Goal: Task Accomplishment & Management: Complete application form

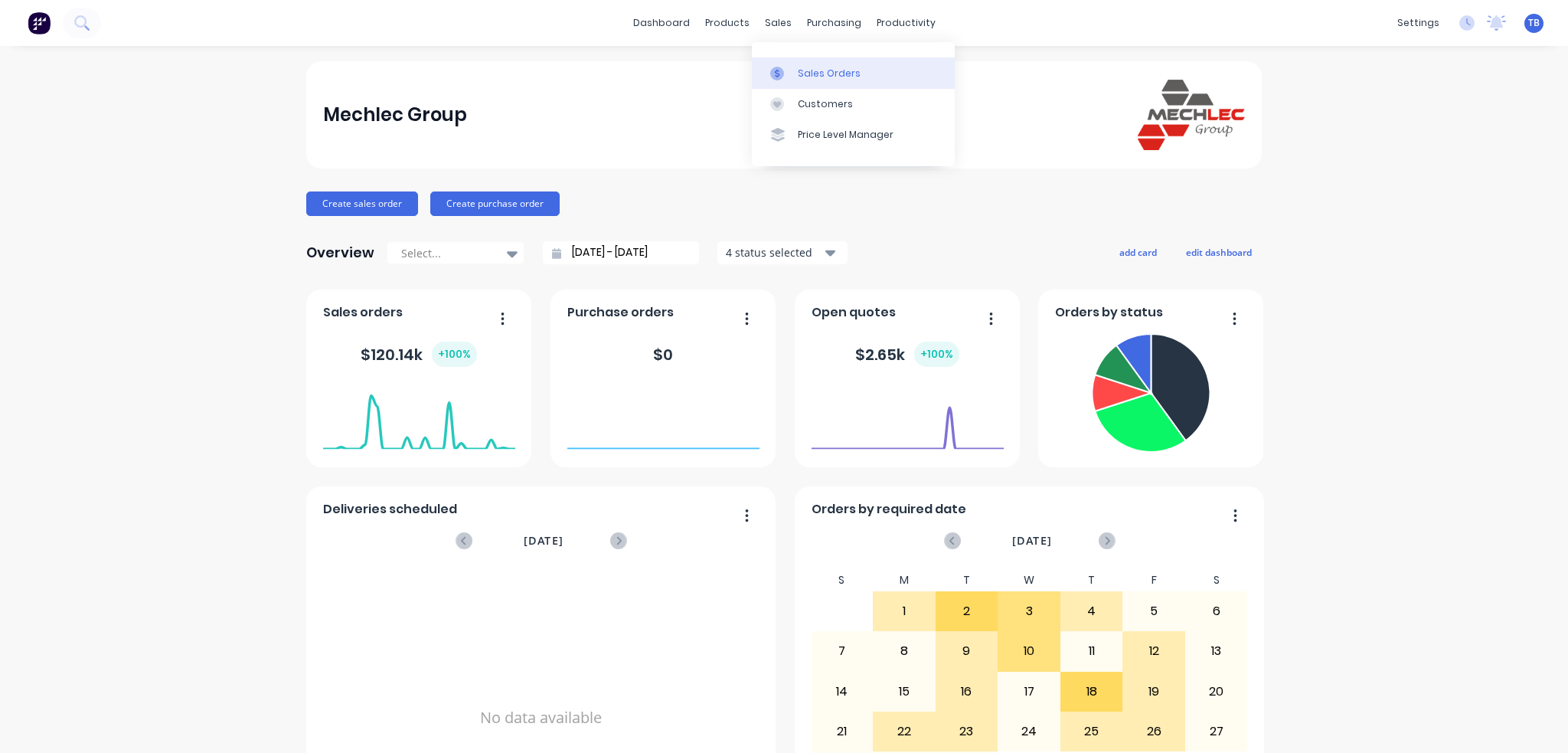
click at [827, 78] on div "Sales Orders" at bounding box center [829, 73] width 63 height 13
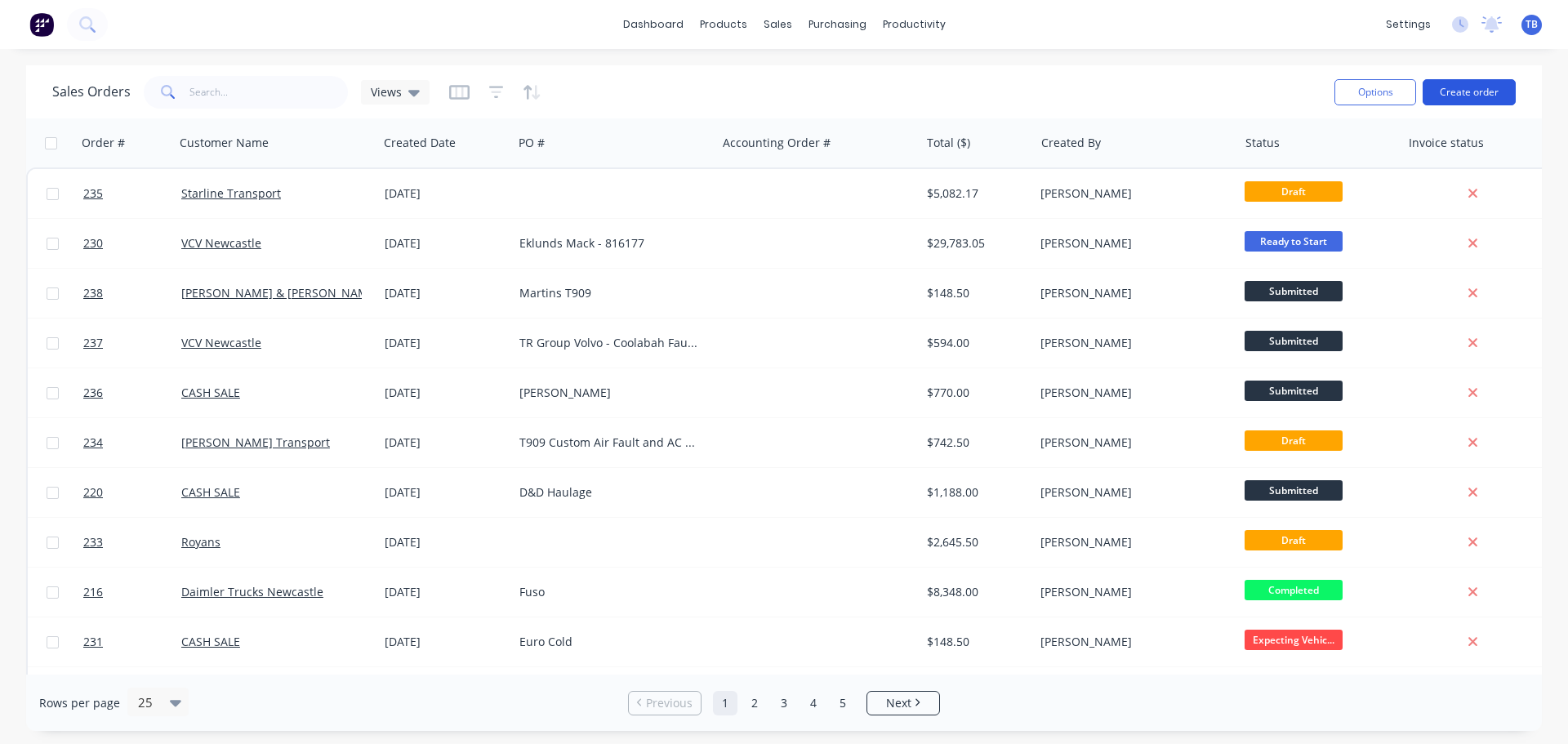
click at [1462, 100] on button "Create order" at bounding box center [1469, 92] width 93 height 26
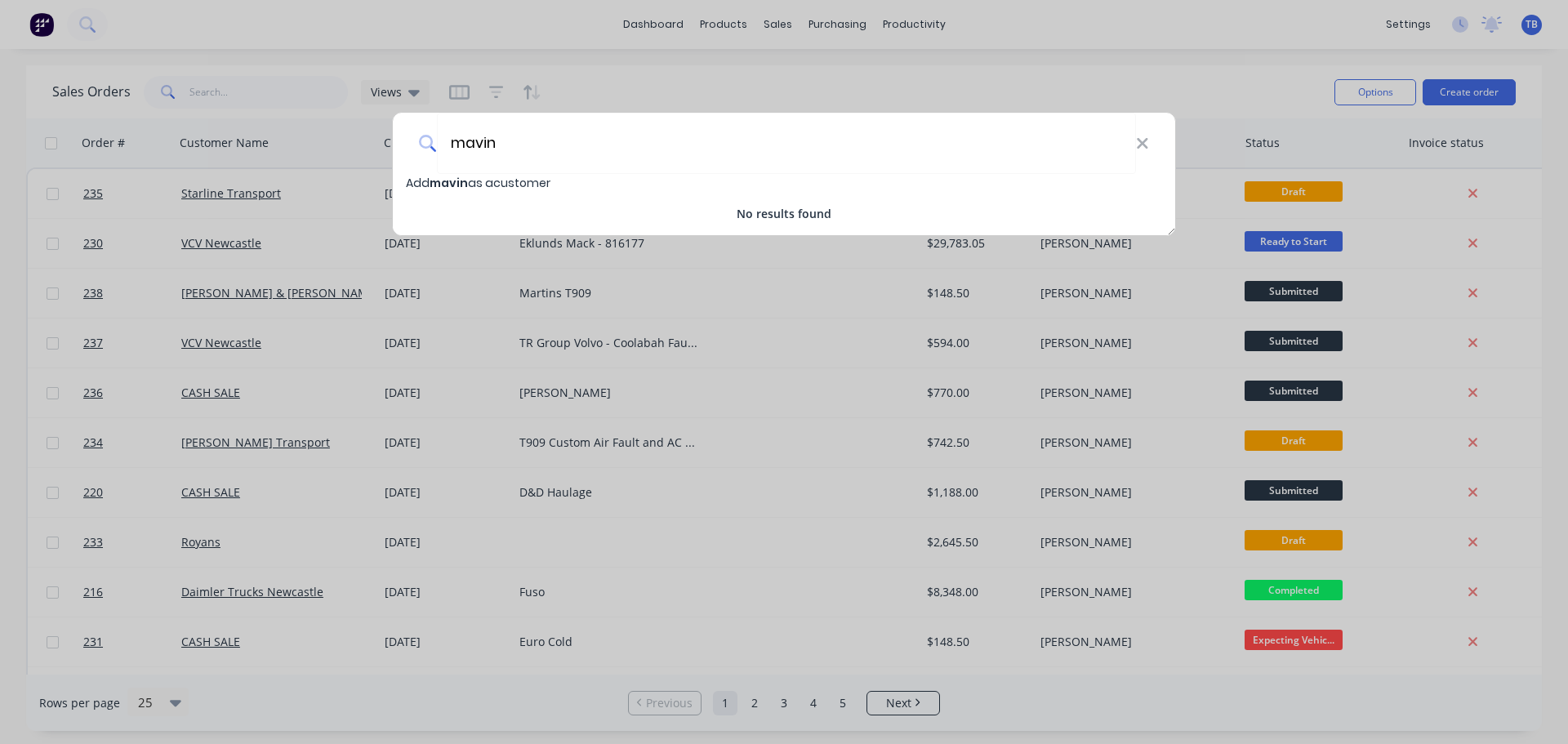
type input "mavin"
click at [538, 187] on span "Add [PERSON_NAME] as a customer" at bounding box center [477, 183] width 144 height 16
select select "AU"
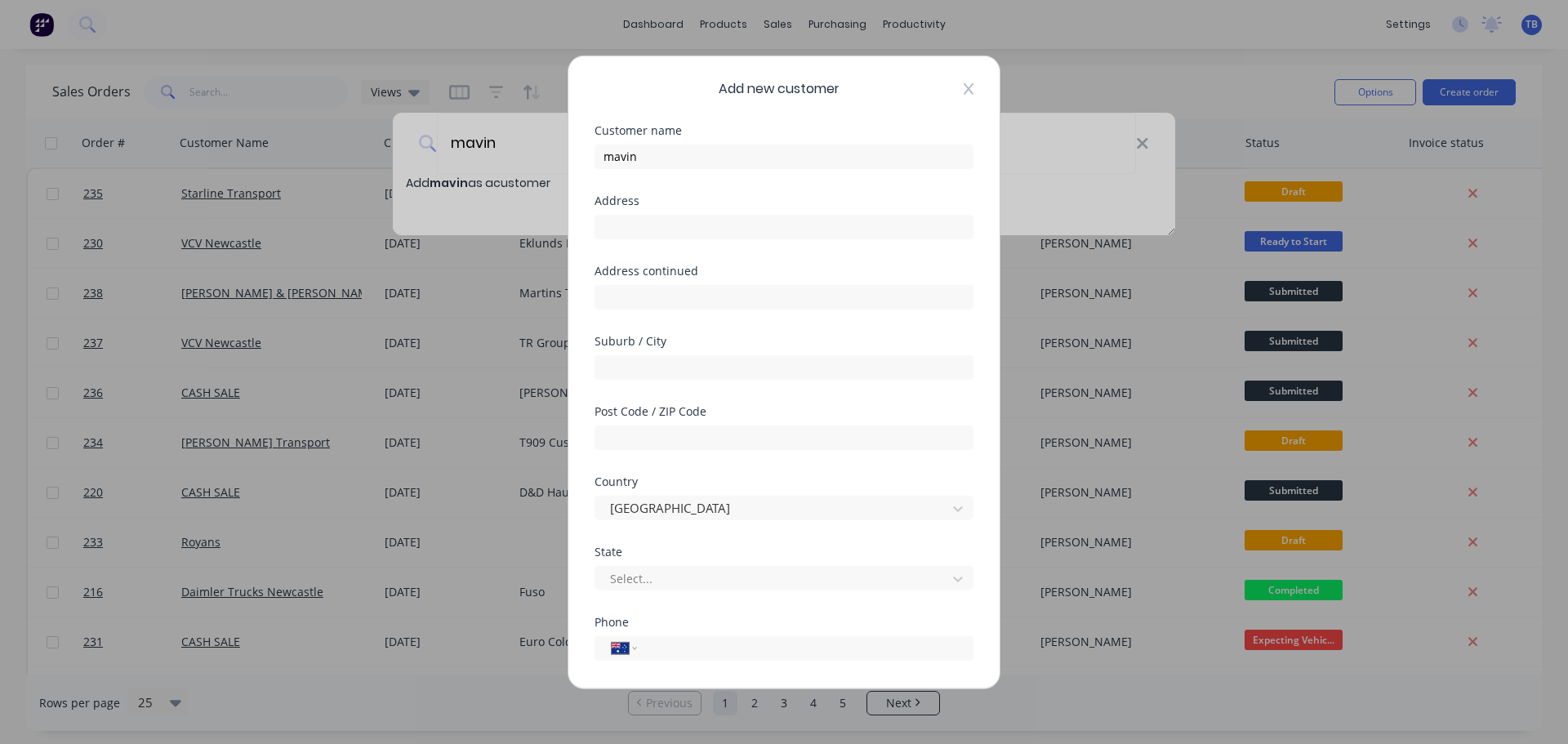
click at [963, 86] on icon at bounding box center [968, 88] width 10 height 13
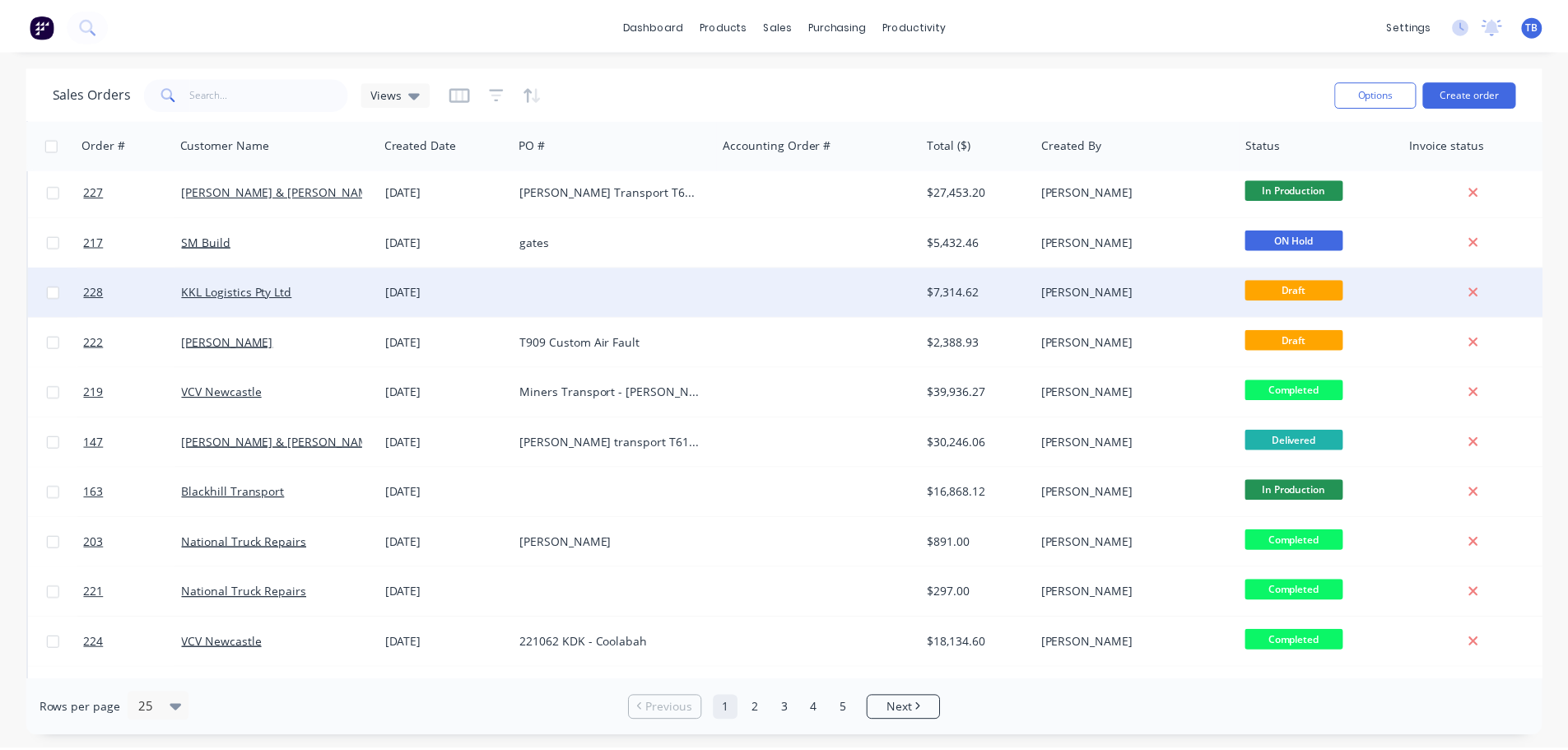
scroll to position [576, 0]
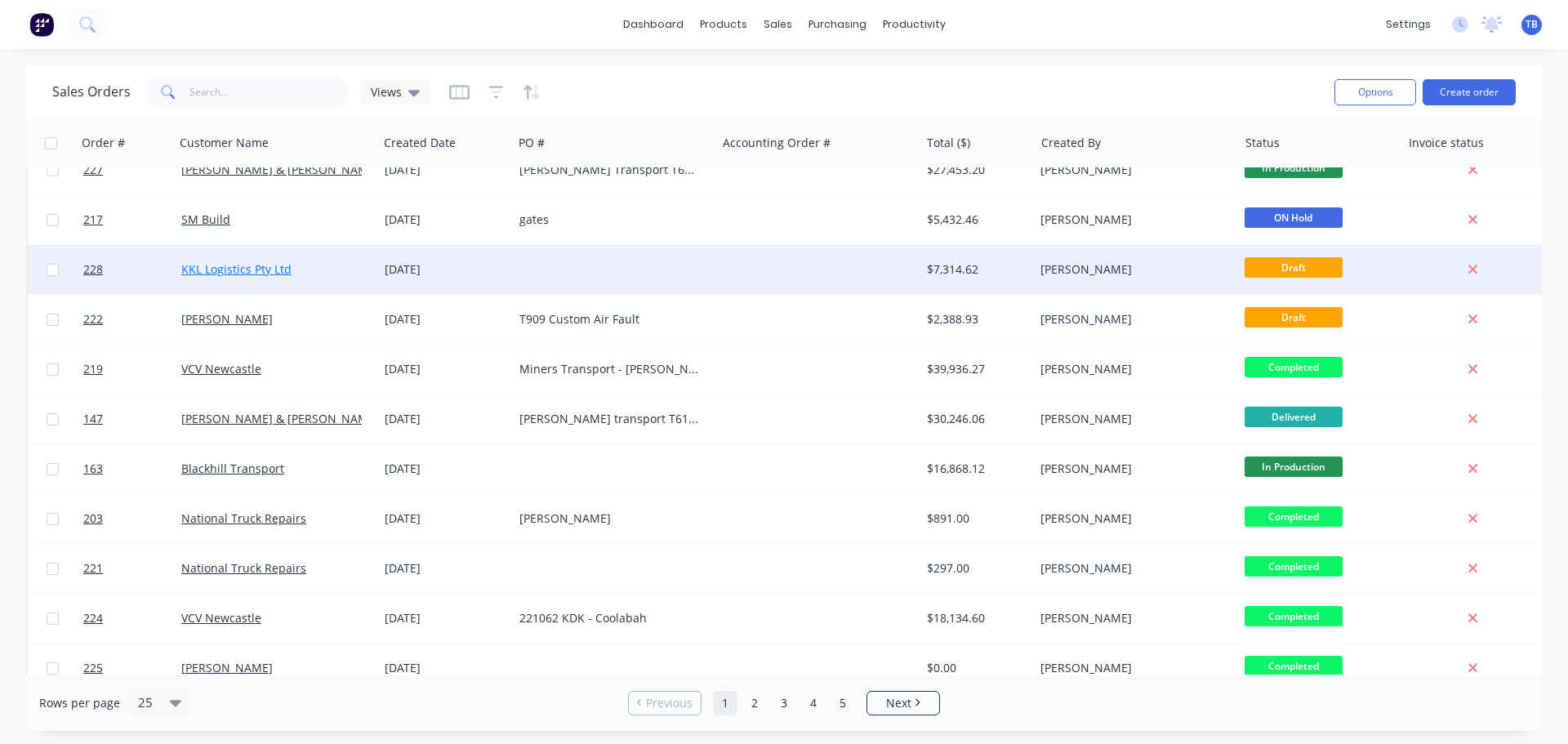
click at [281, 269] on link "KKL Logistics Pty Ltd" at bounding box center [236, 268] width 110 height 15
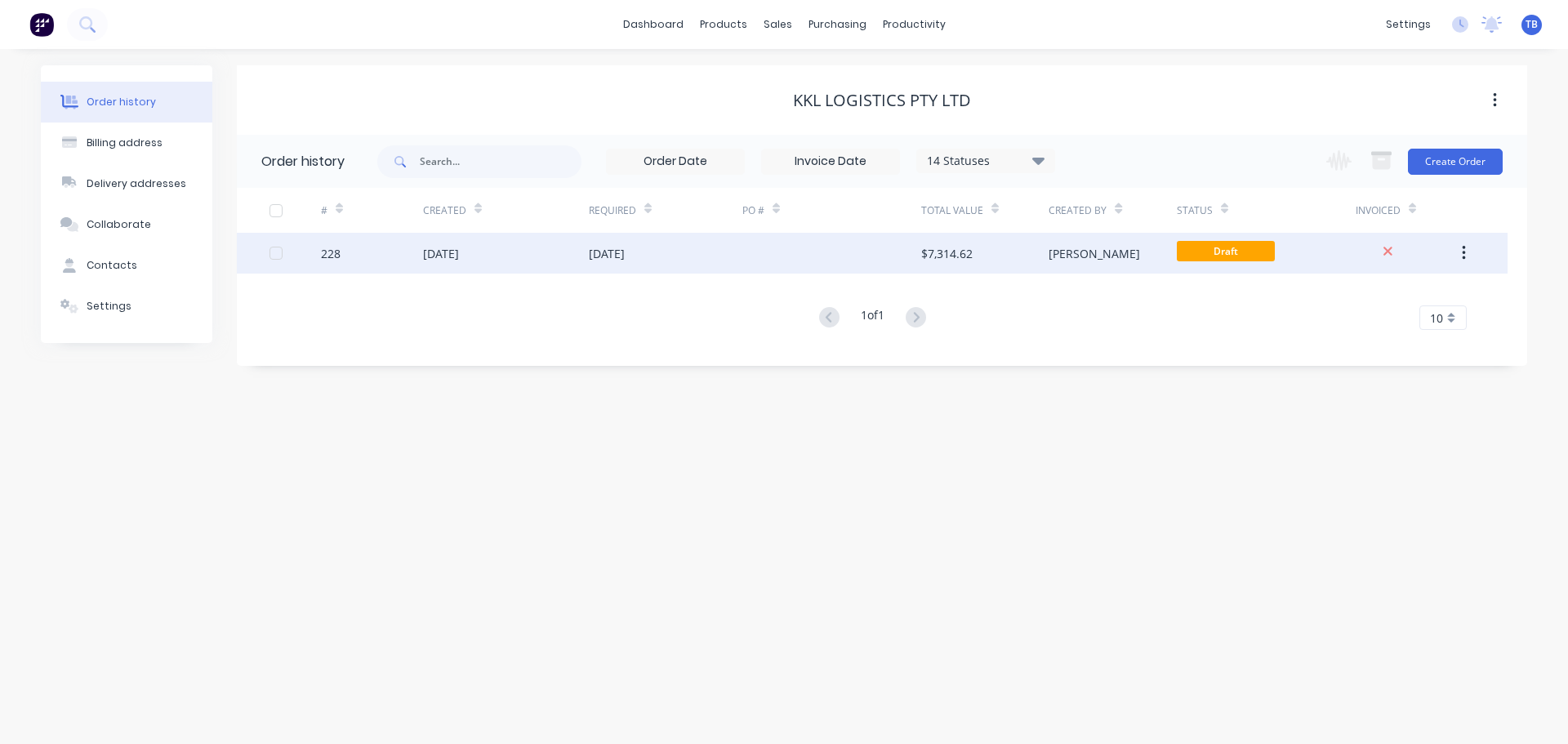
click at [1149, 261] on div "[PERSON_NAME]" at bounding box center [1112, 253] width 127 height 41
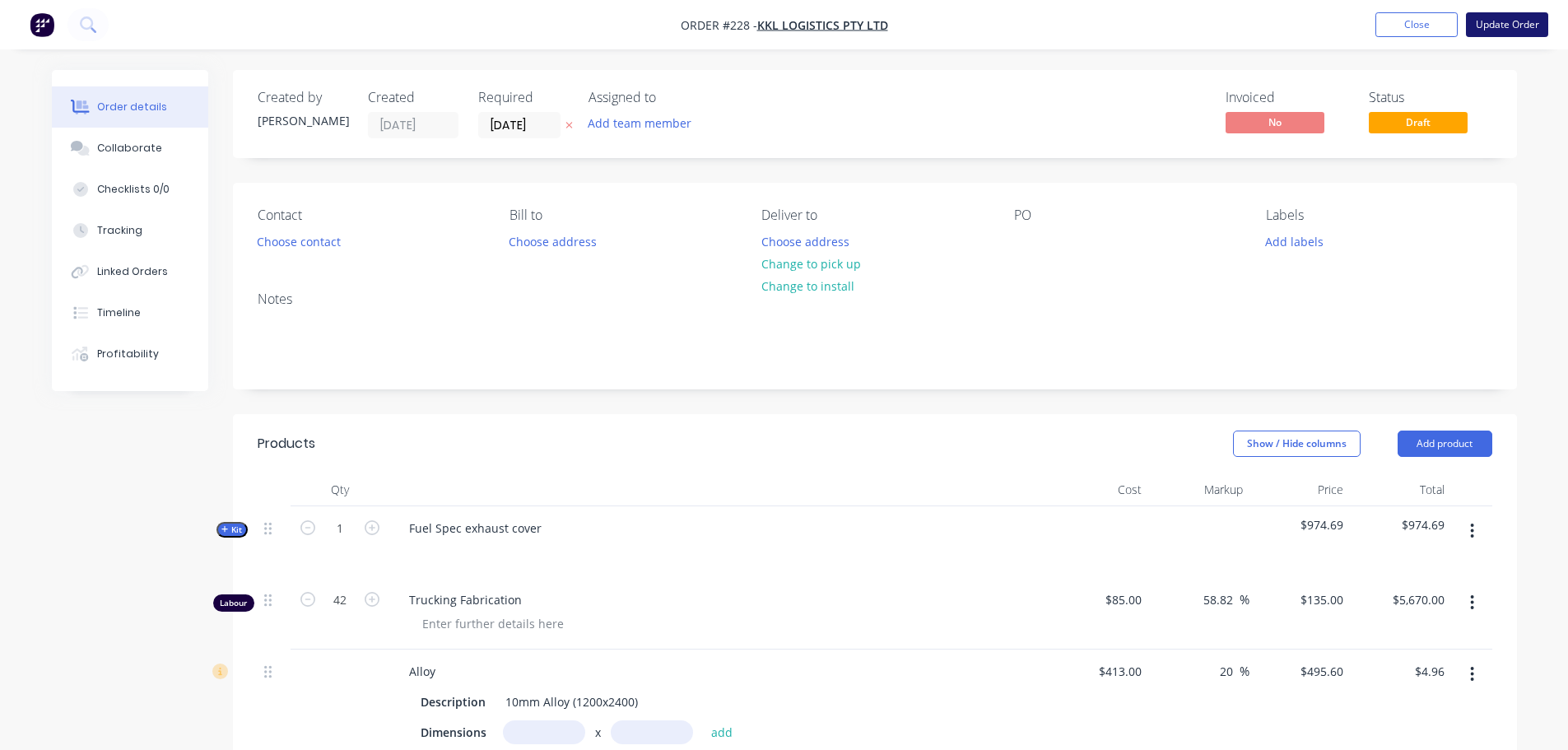
click at [1527, 23] on button "Update Order" at bounding box center [1507, 24] width 82 height 24
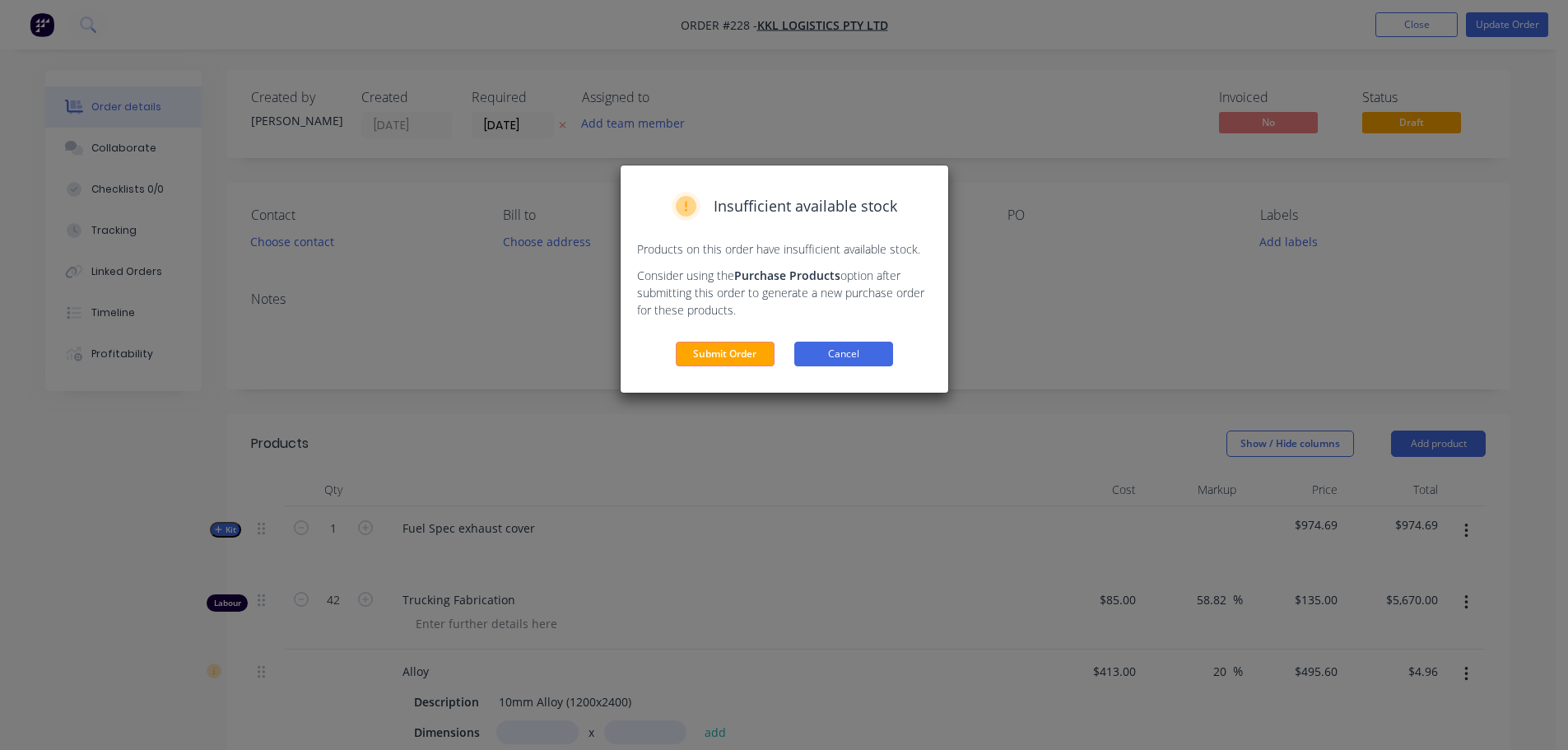
click at [848, 364] on button "Cancel" at bounding box center [843, 354] width 99 height 24
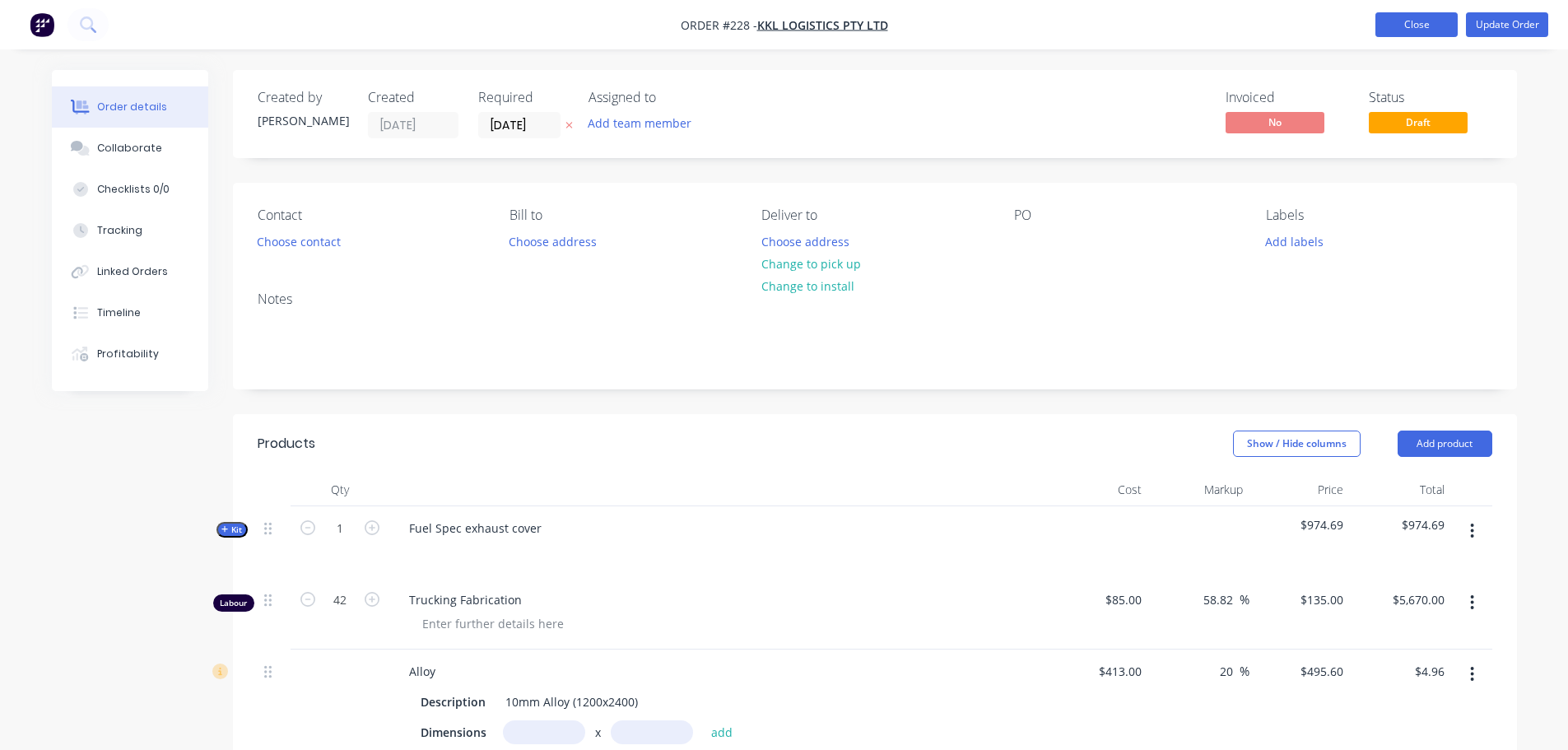
click at [1390, 29] on button "Close" at bounding box center [1416, 24] width 82 height 24
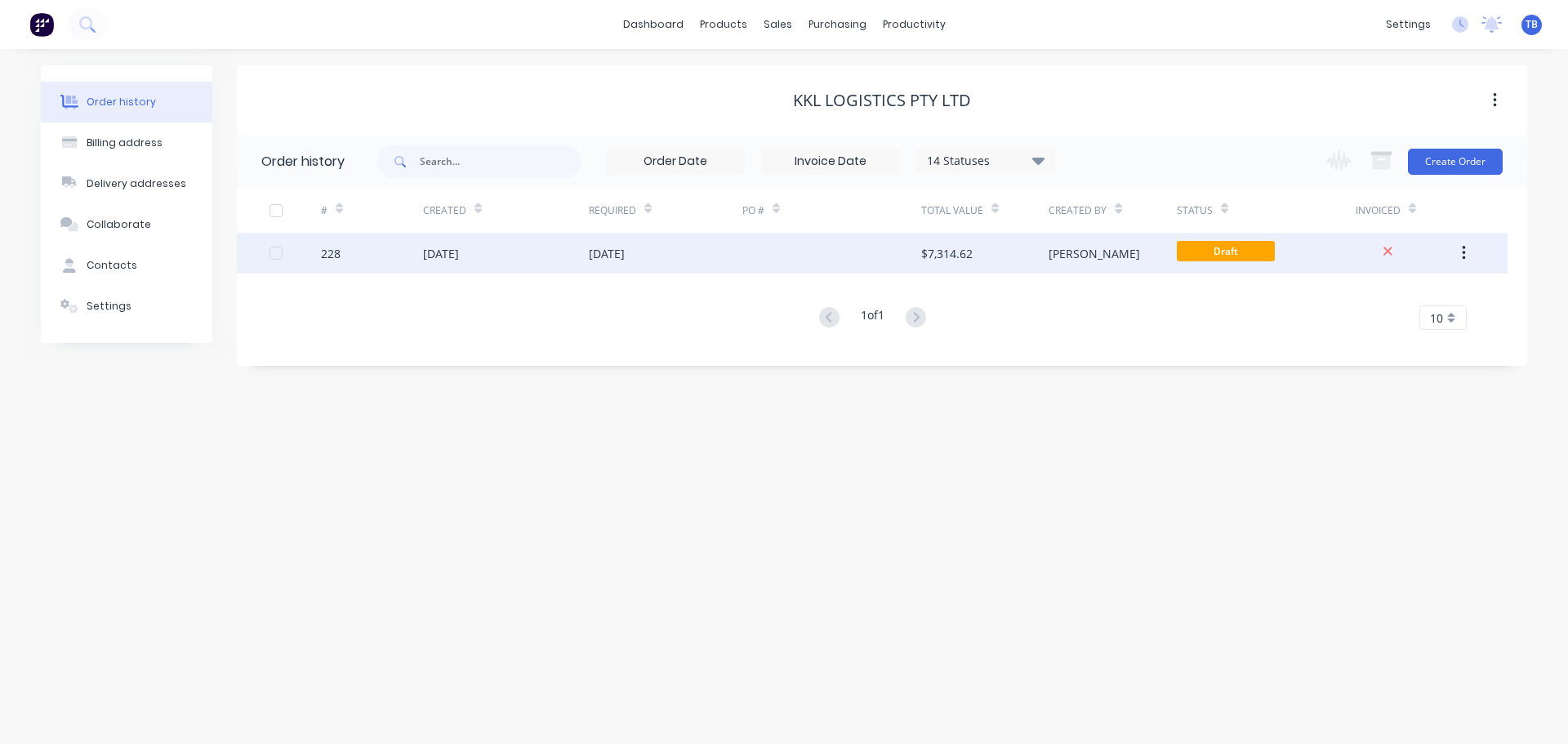
click at [614, 269] on div "[DATE]" at bounding box center [665, 253] width 153 height 41
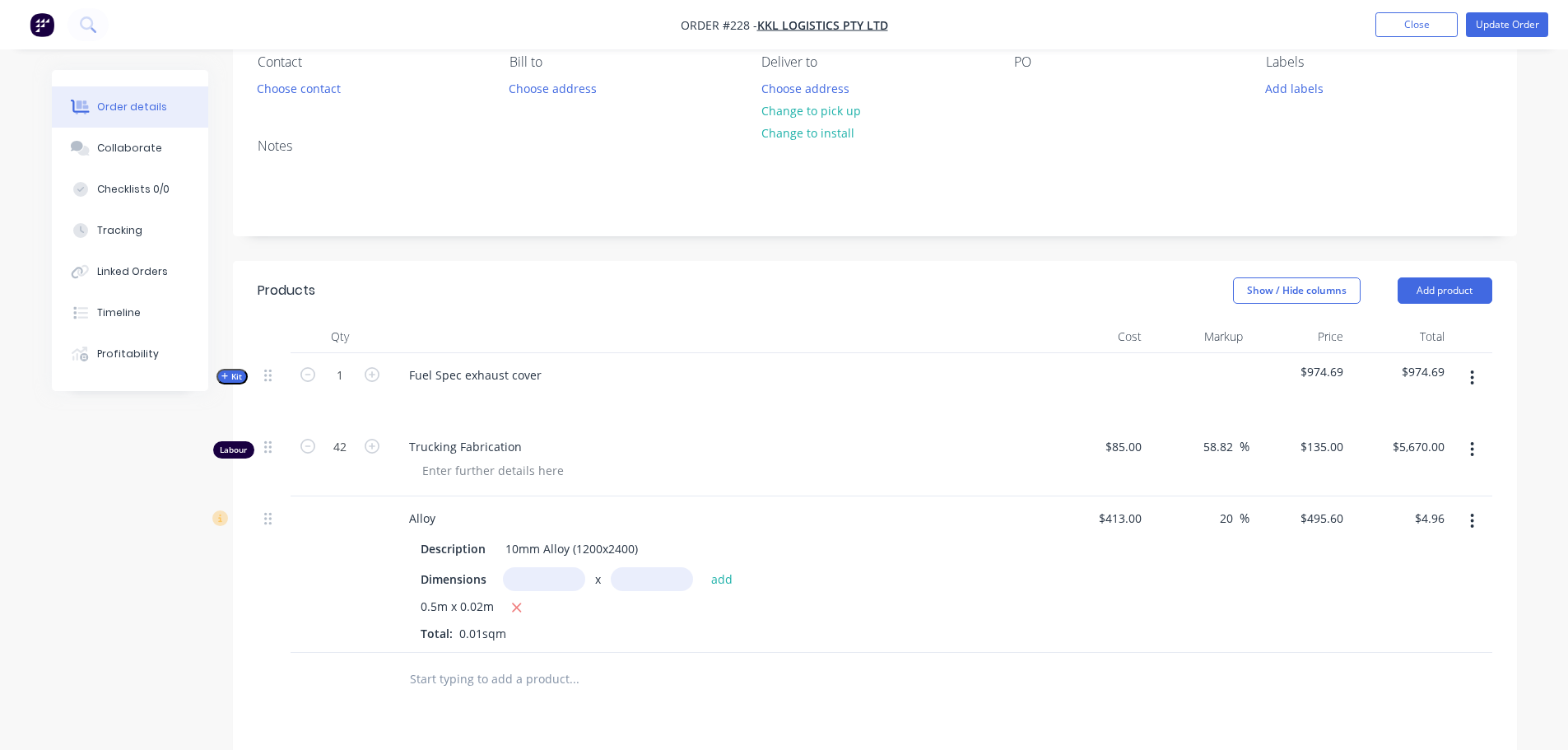
scroll to position [329, 0]
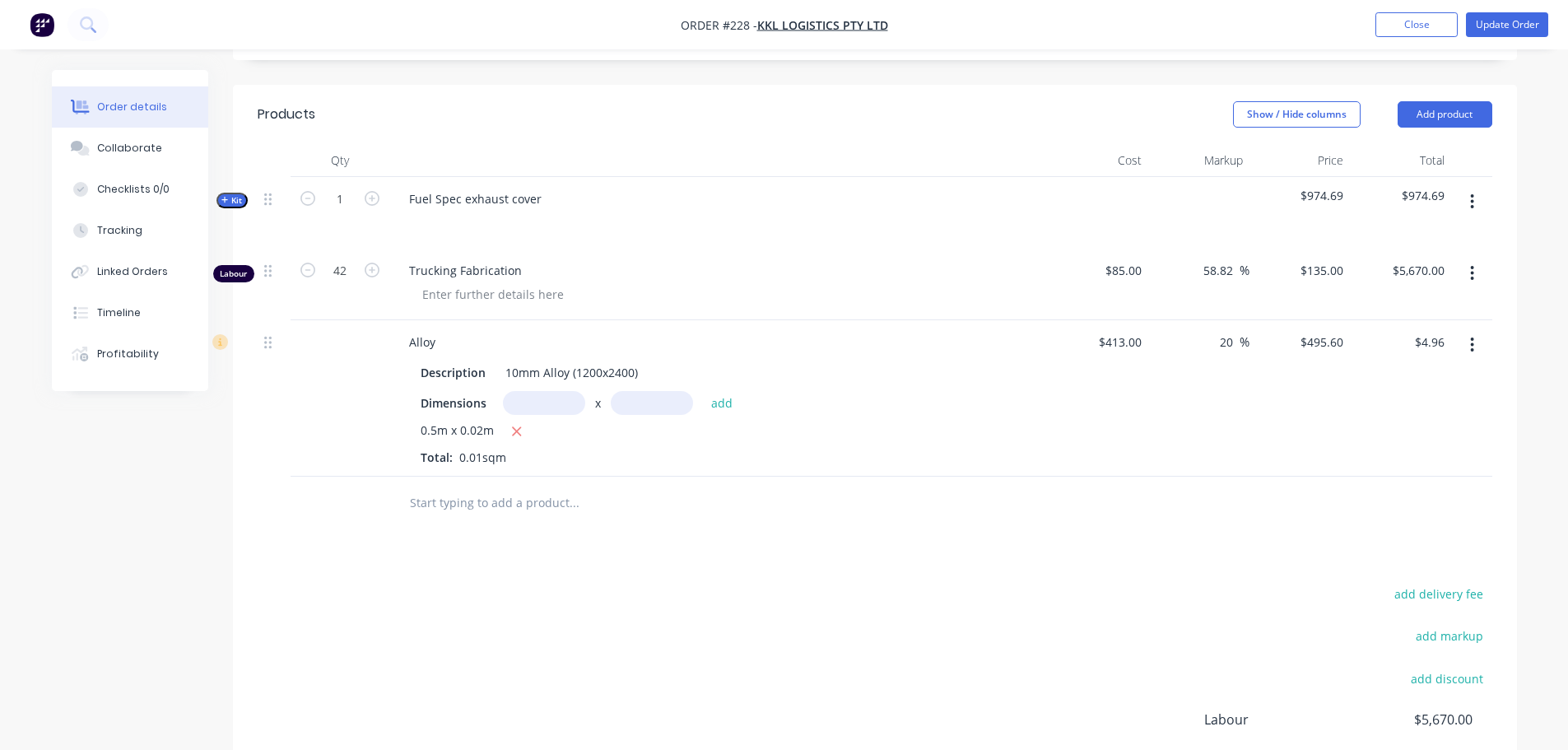
click at [492, 501] on input "text" at bounding box center [573, 503] width 329 height 33
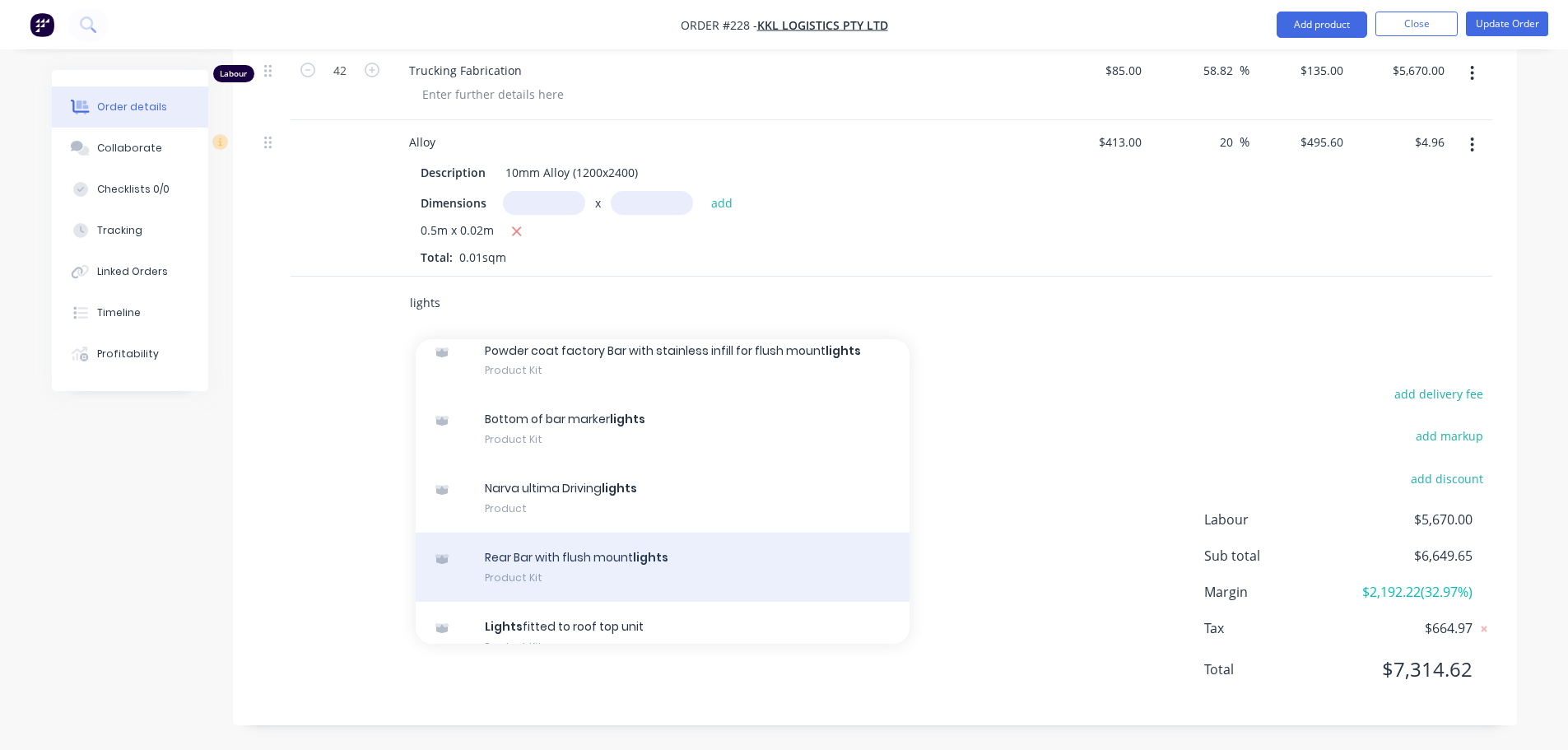
scroll to position [148, 0]
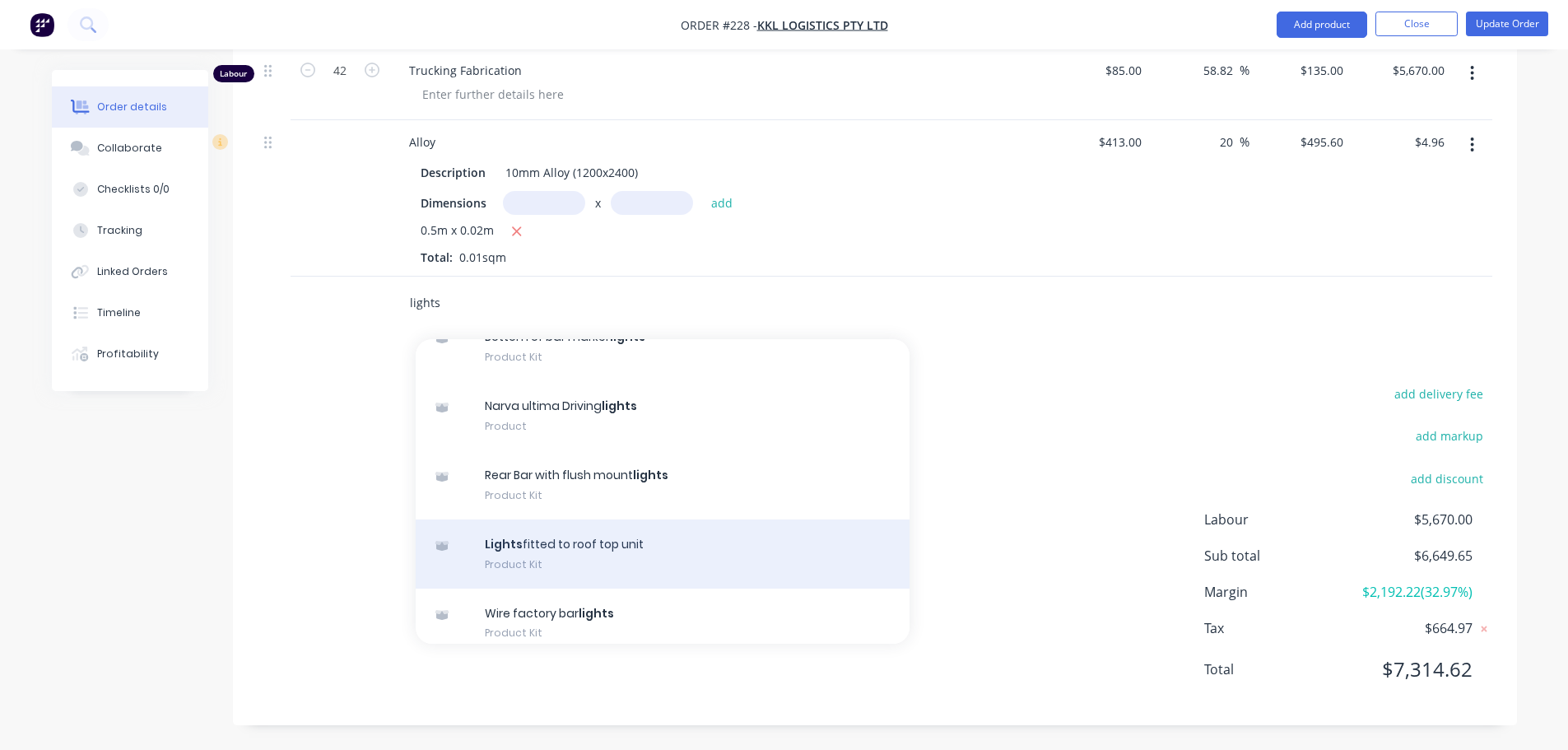
type input "lights"
click at [505, 537] on div "Lights fitted to roof top unit Product Kit" at bounding box center [663, 554] width 494 height 69
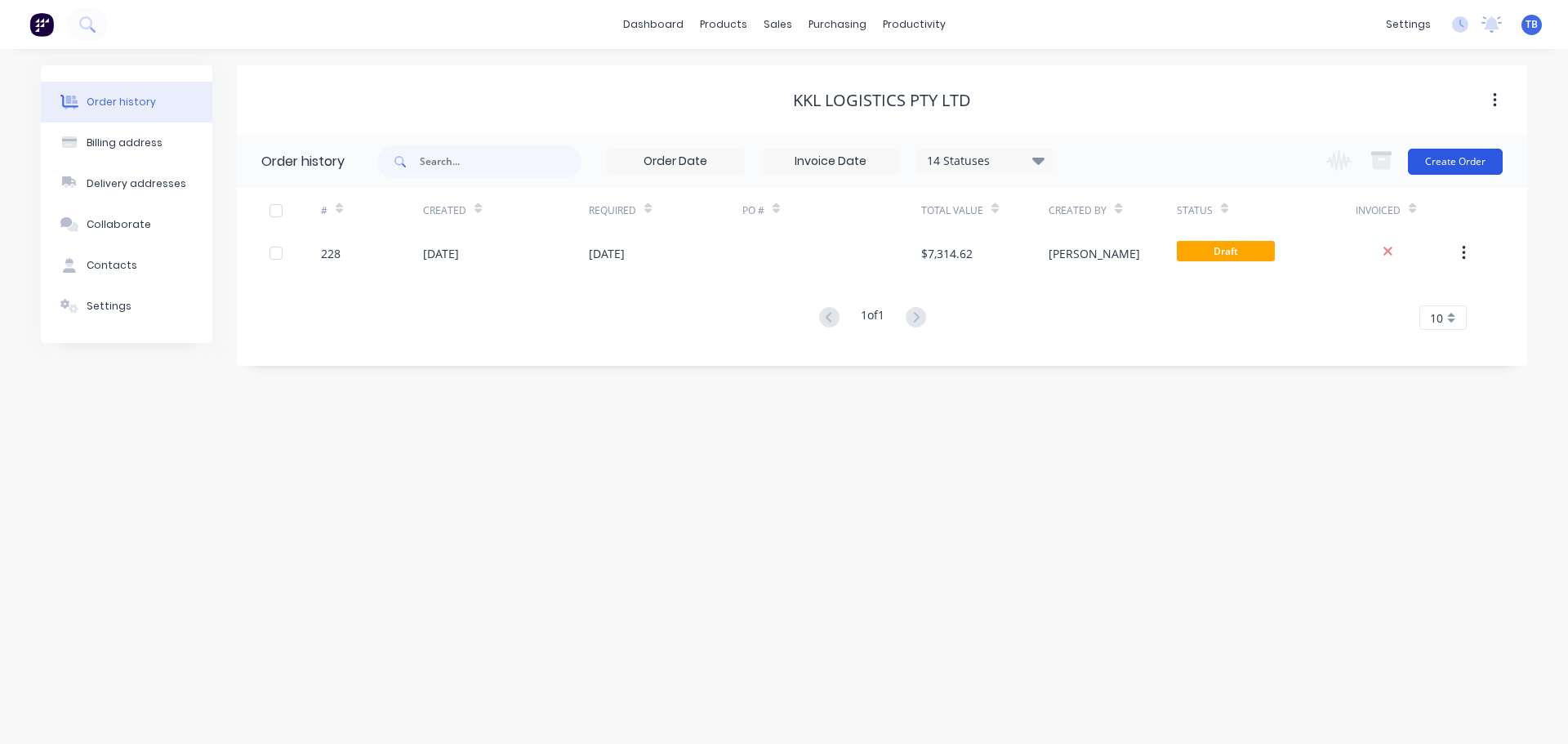
click at [1438, 158] on button "Create Order" at bounding box center [1455, 162] width 95 height 26
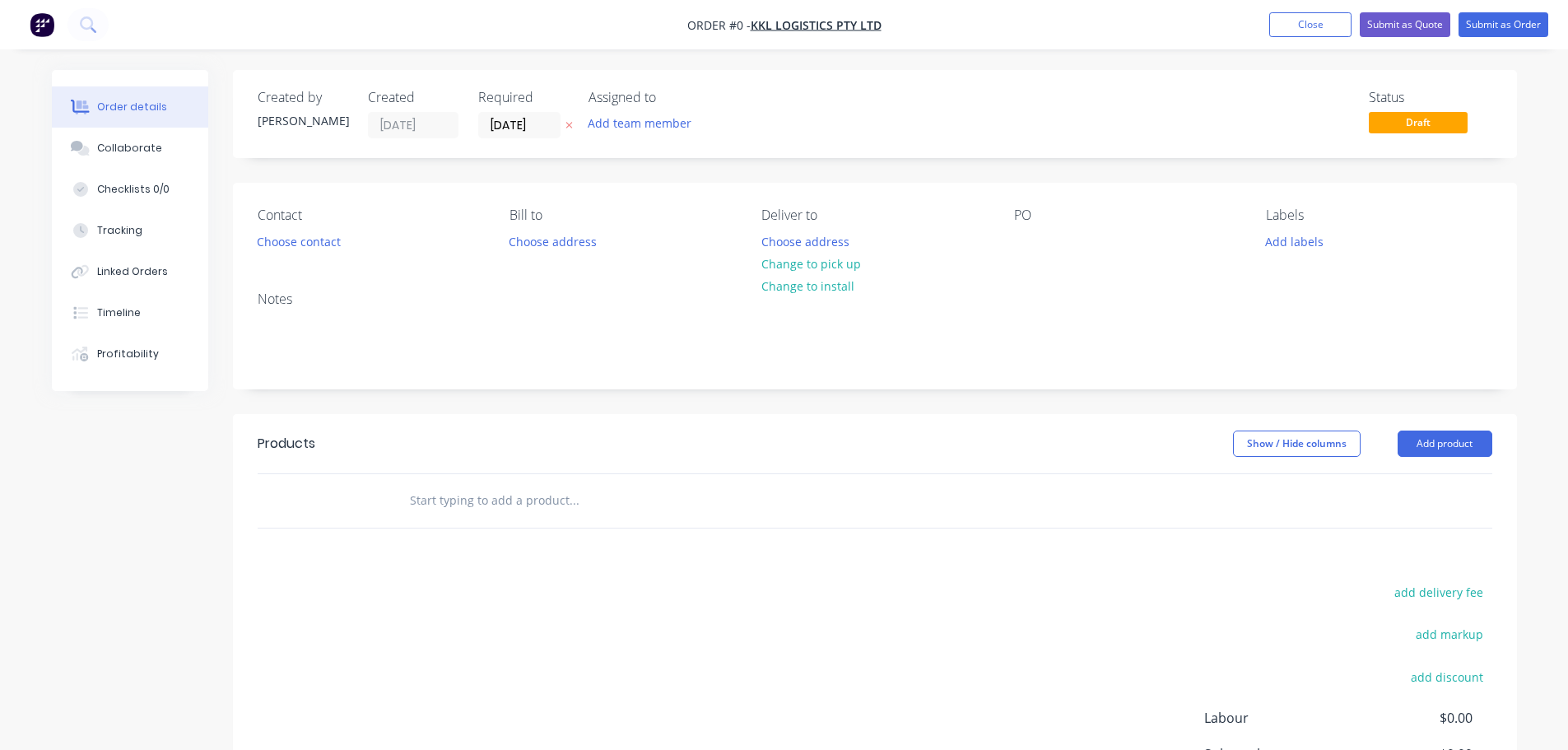
click at [556, 503] on input "text" at bounding box center [573, 500] width 329 height 33
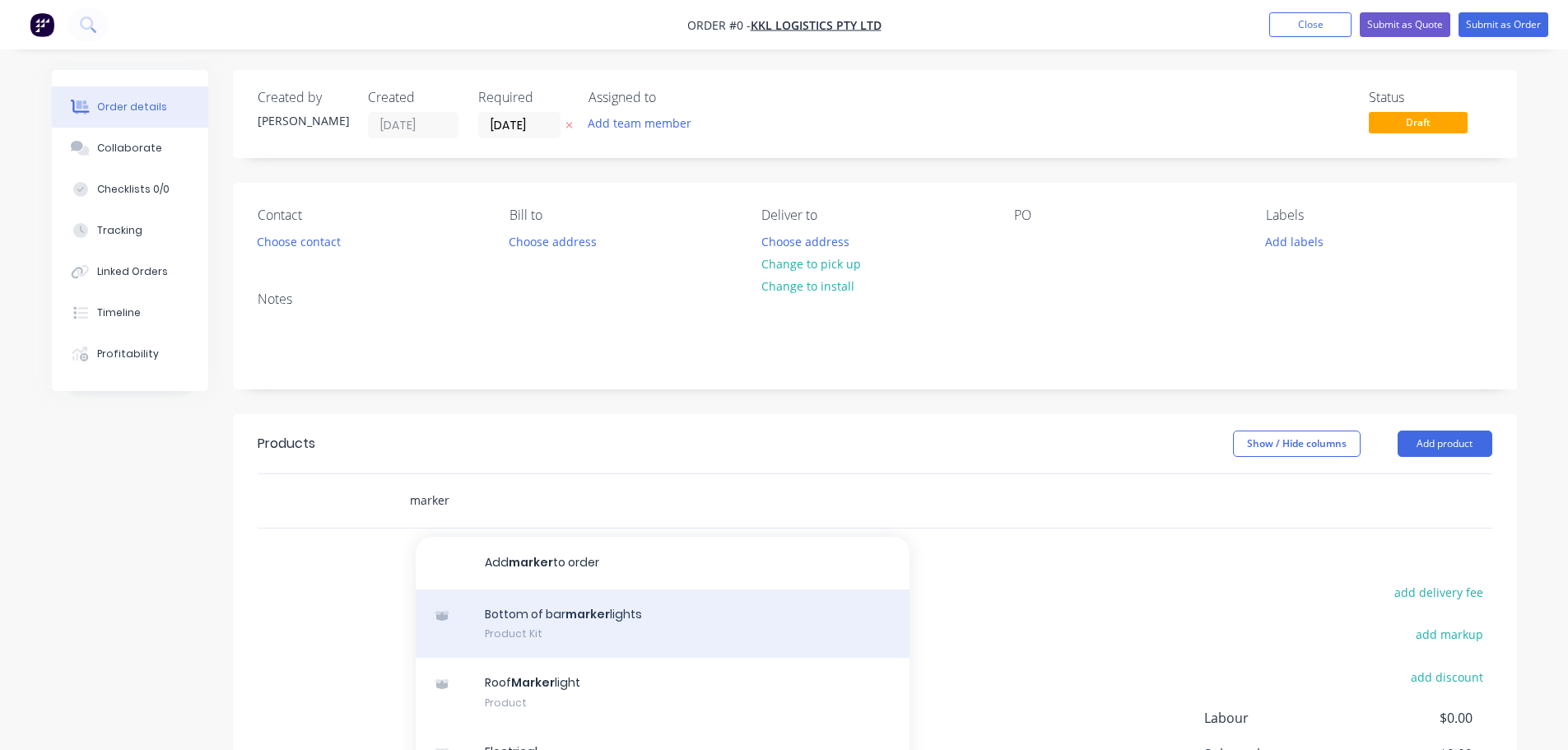
type input "marker"
click at [553, 629] on div "Bottom of bar marker lights Product Kit" at bounding box center [663, 624] width 494 height 69
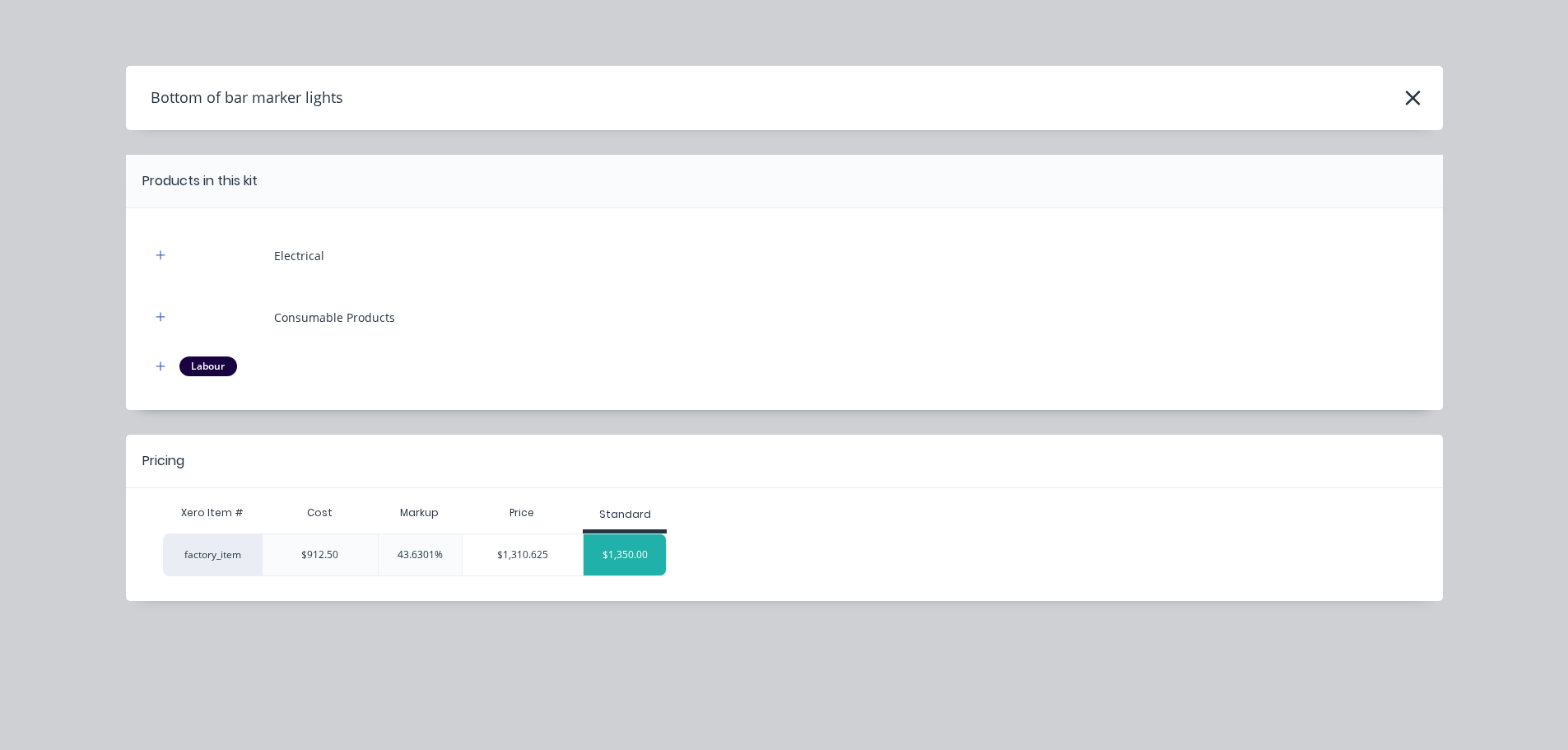
click at [631, 537] on div "$1,350.00" at bounding box center [624, 555] width 82 height 42
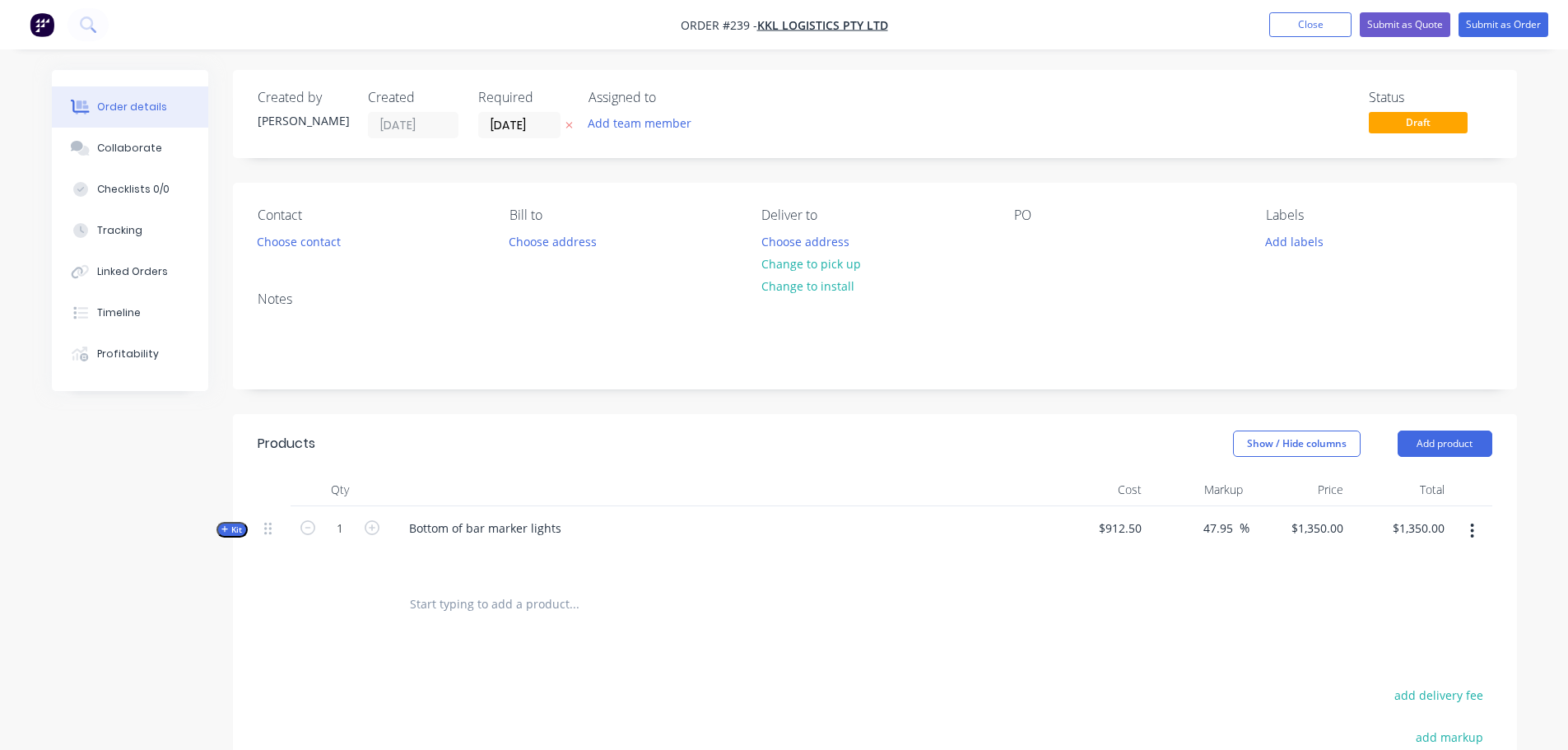
click at [239, 533] on span "Kit" at bounding box center [232, 530] width 22 height 13
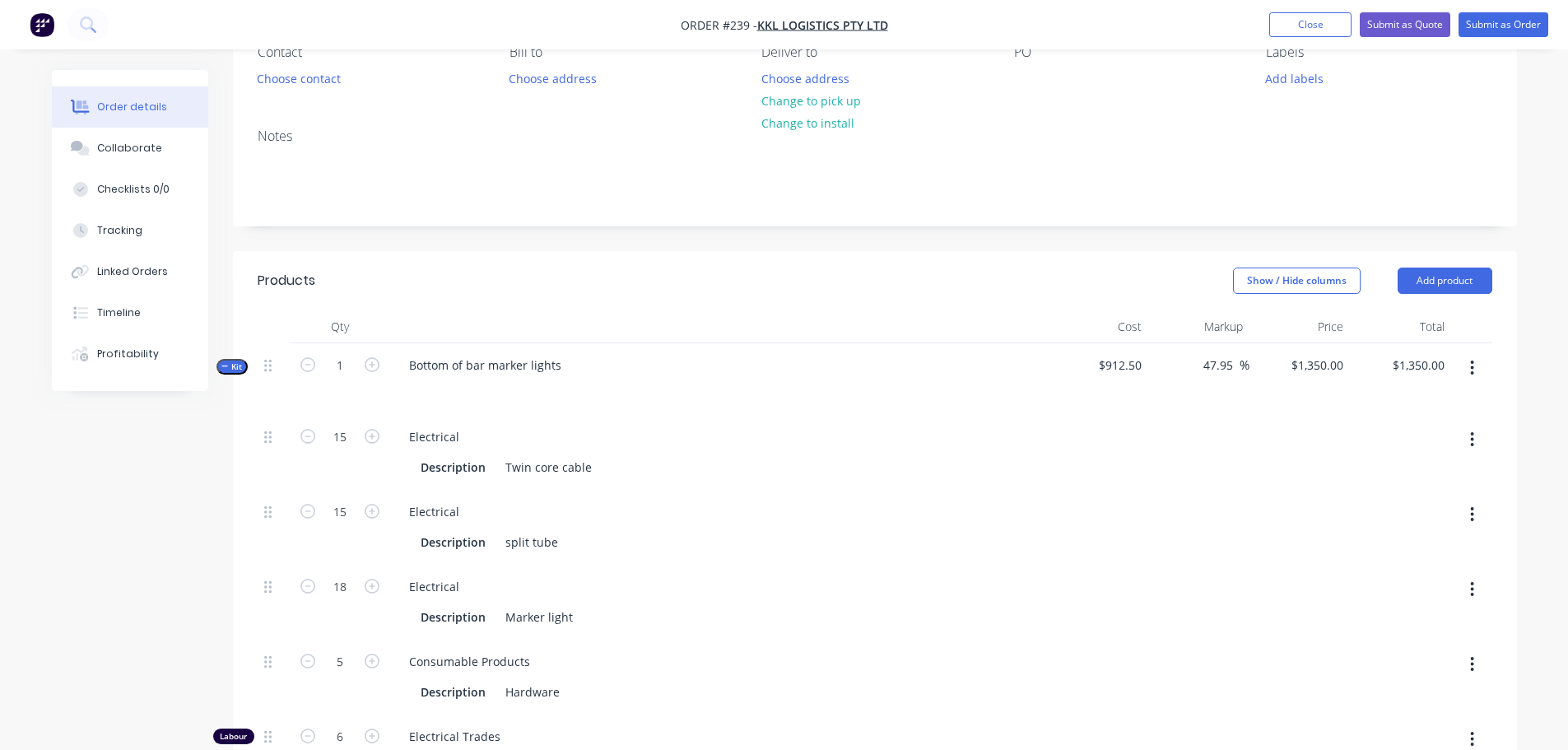
scroll to position [329, 0]
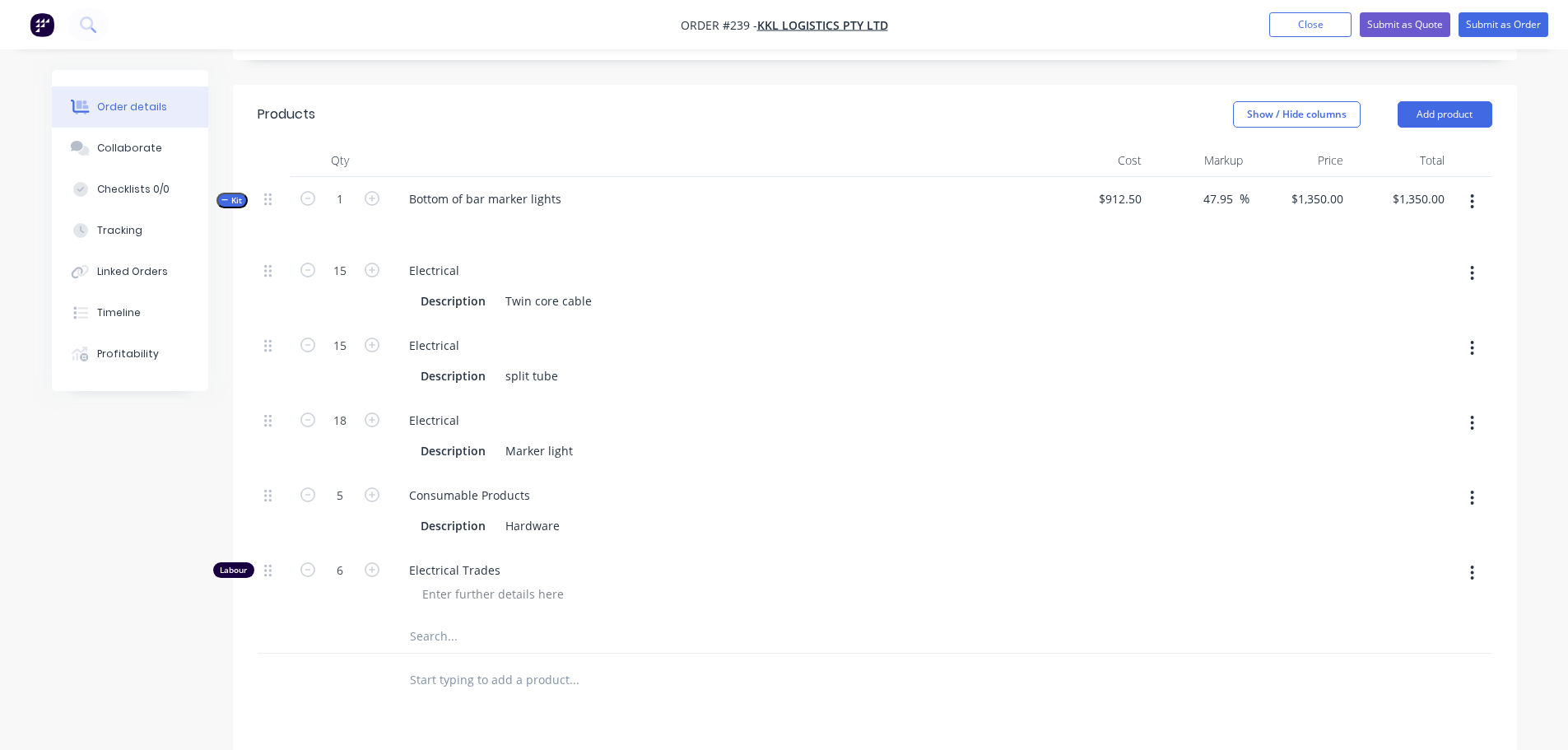
click at [1478, 195] on button "button" at bounding box center [1472, 202] width 39 height 30
click at [1469, 206] on button "button" at bounding box center [1472, 202] width 39 height 30
click at [1472, 209] on icon "button" at bounding box center [1472, 202] width 5 height 18
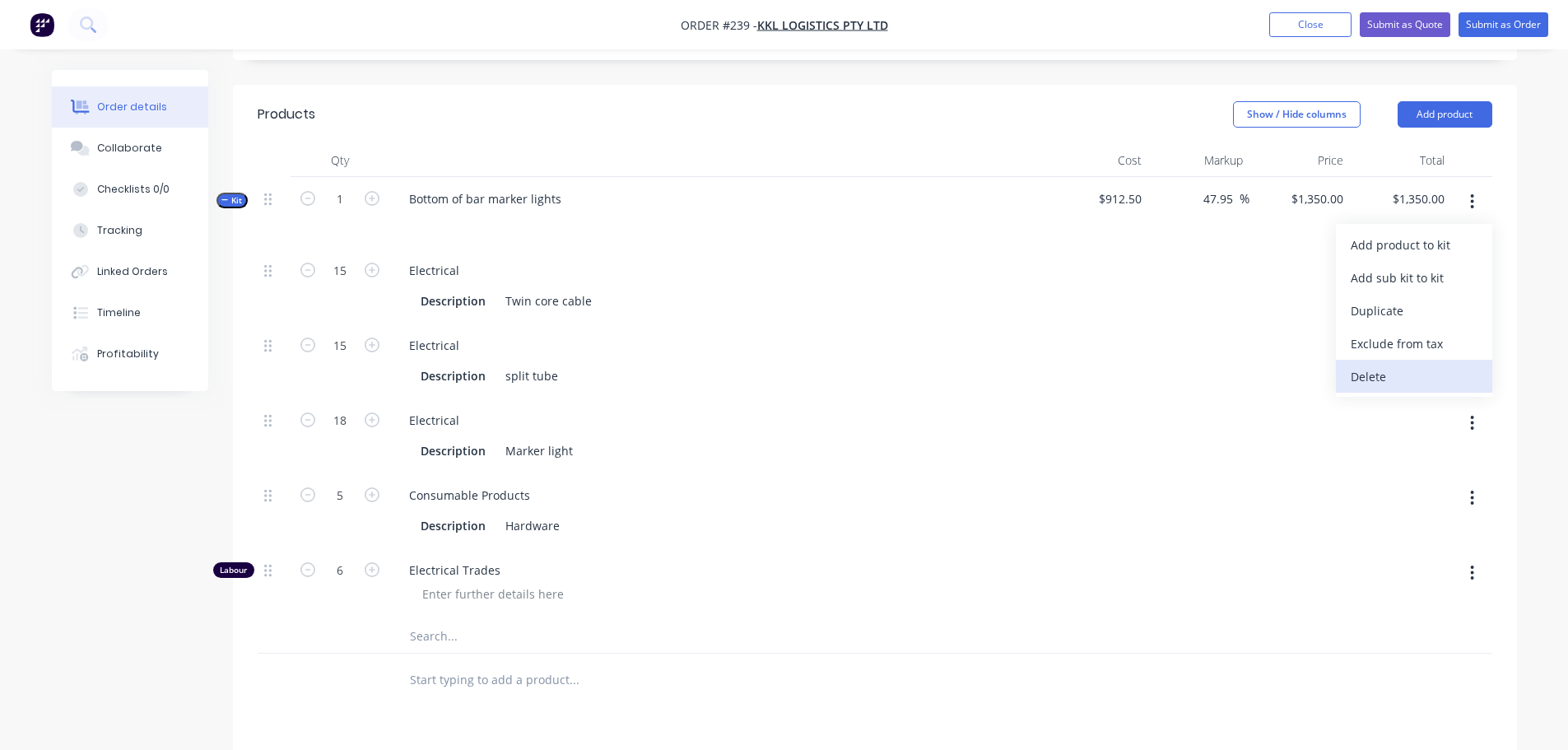
click at [1423, 363] on button "Delete" at bounding box center [1413, 376] width 156 height 33
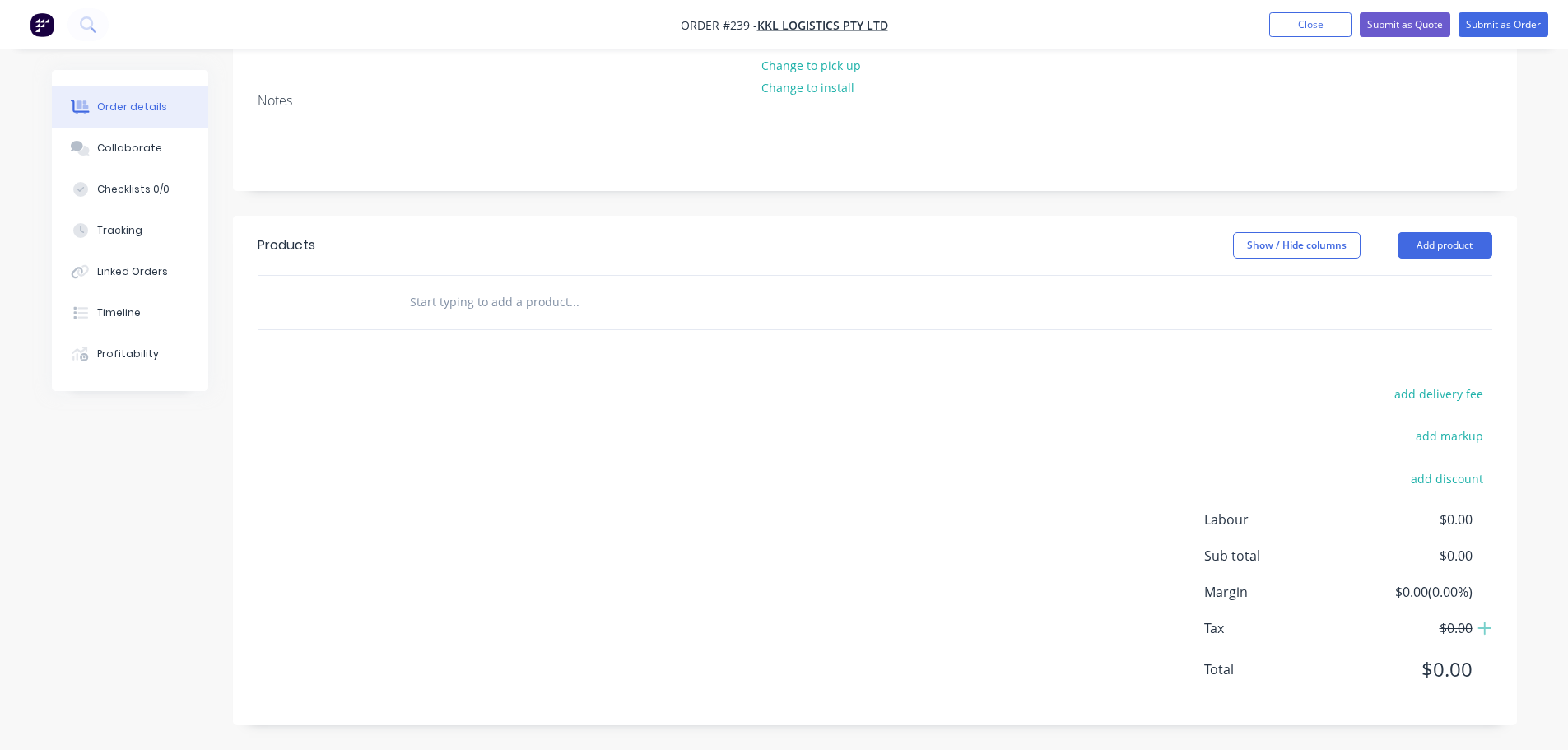
scroll to position [198, 0]
click at [613, 289] on input "text" at bounding box center [573, 302] width 329 height 33
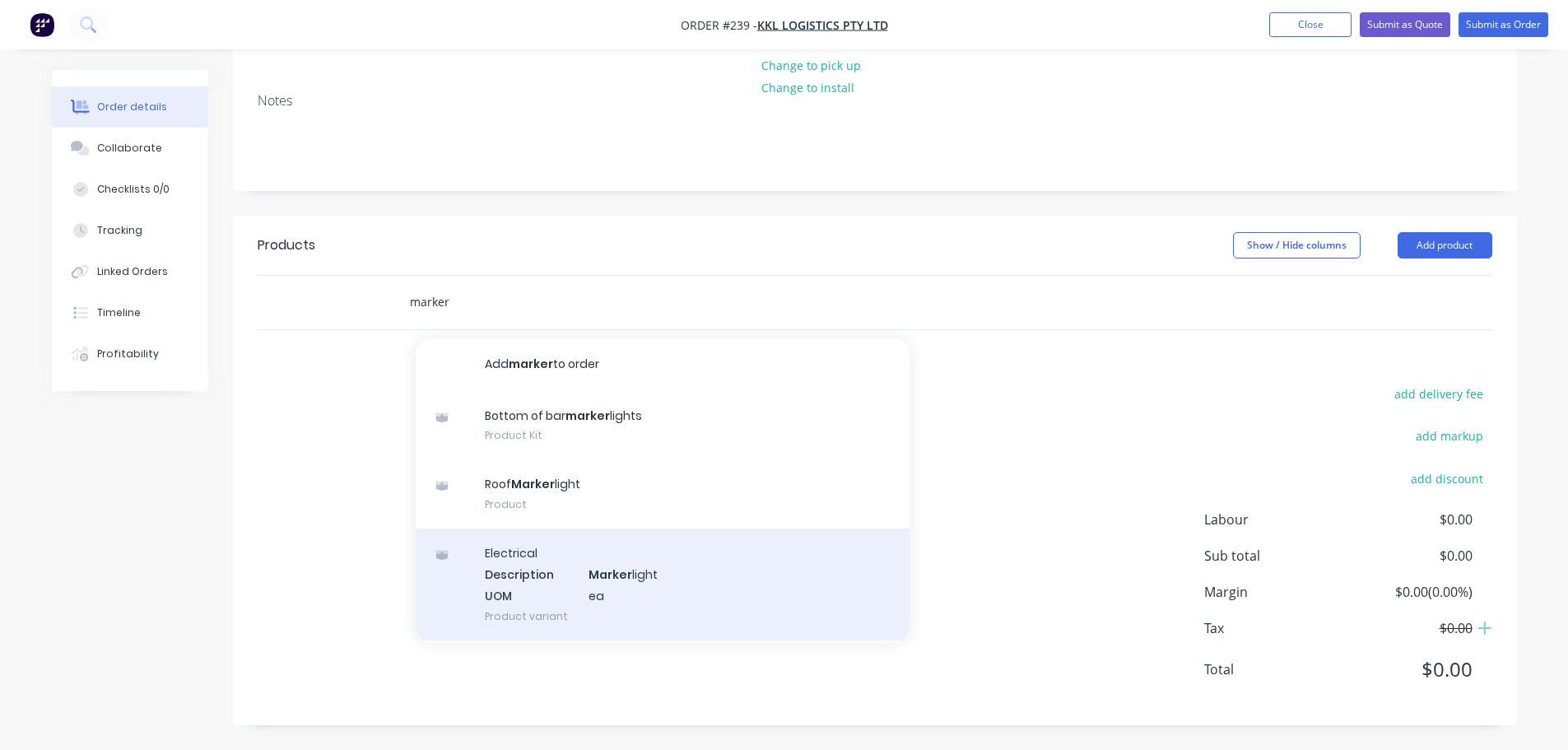
type input "marker"
click at [648, 569] on div "Electrical Description Marker light UOM ea Product variant" at bounding box center [663, 584] width 494 height 111
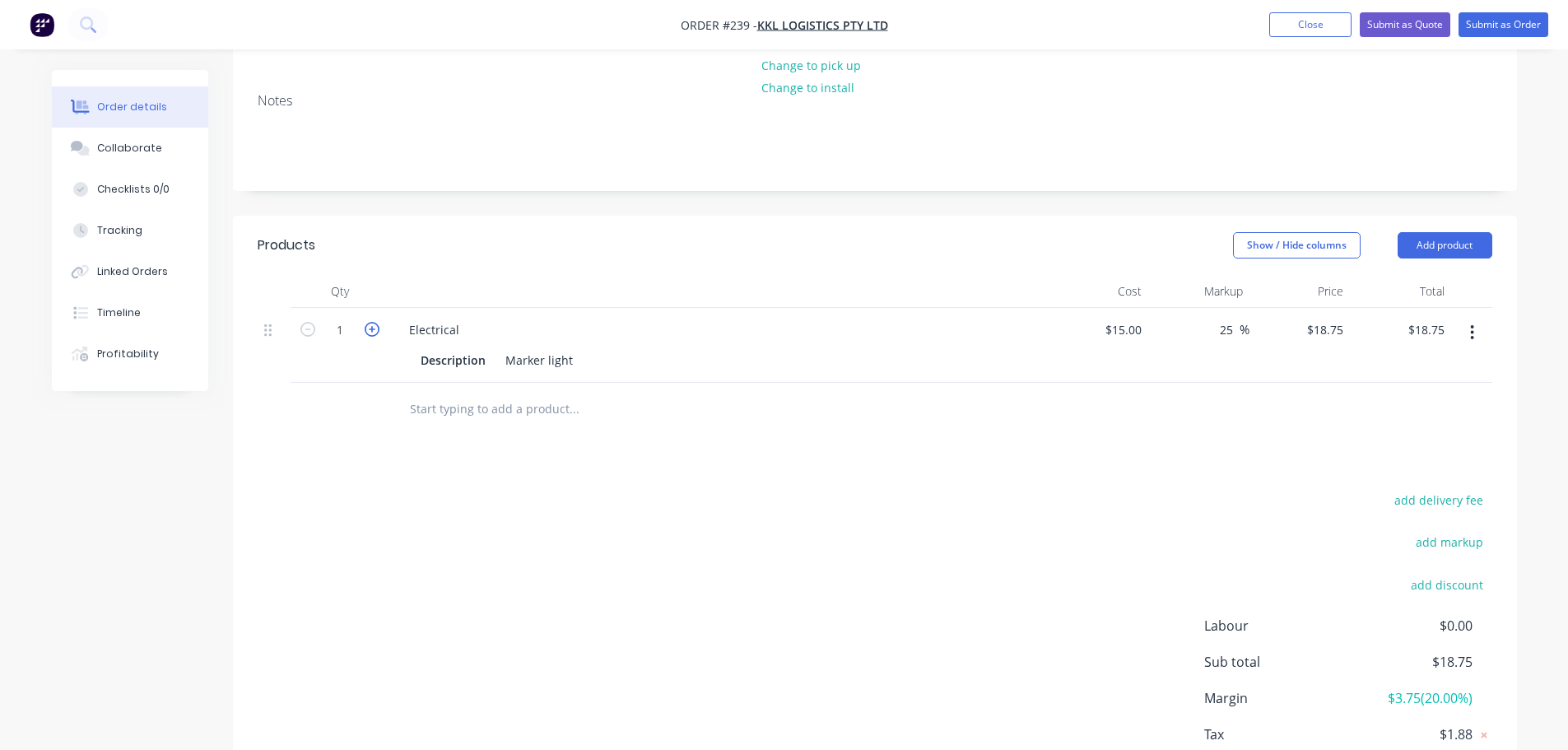
click at [370, 330] on icon "button" at bounding box center [372, 329] width 14 height 14
type input "2"
type input "$37.50"
click at [370, 330] on icon "button" at bounding box center [372, 329] width 14 height 14
type input "3"
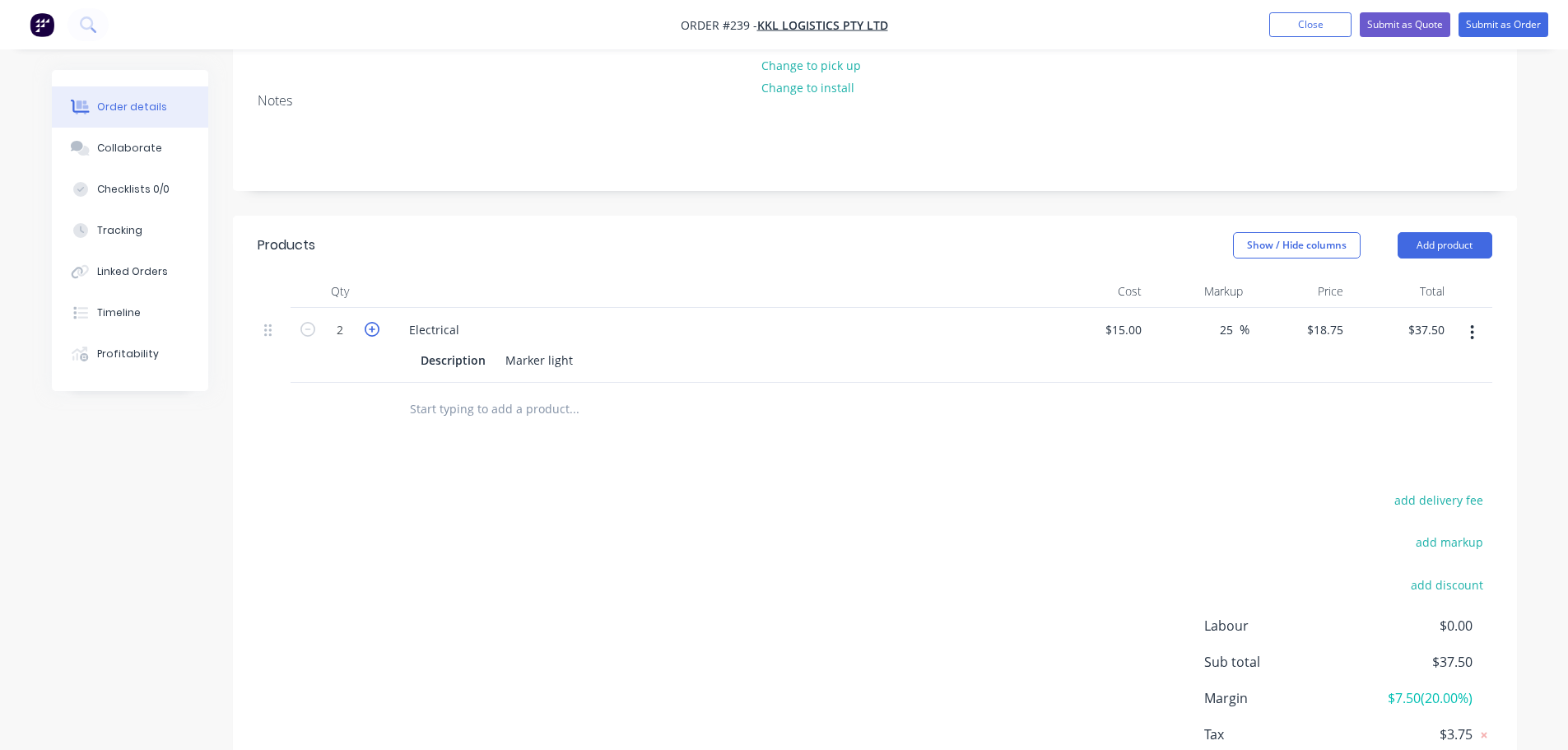
type input "$56.25"
click at [370, 330] on icon "button" at bounding box center [372, 329] width 14 height 14
type input "4"
type input "$75.00"
click at [370, 330] on icon "button" at bounding box center [372, 329] width 14 height 14
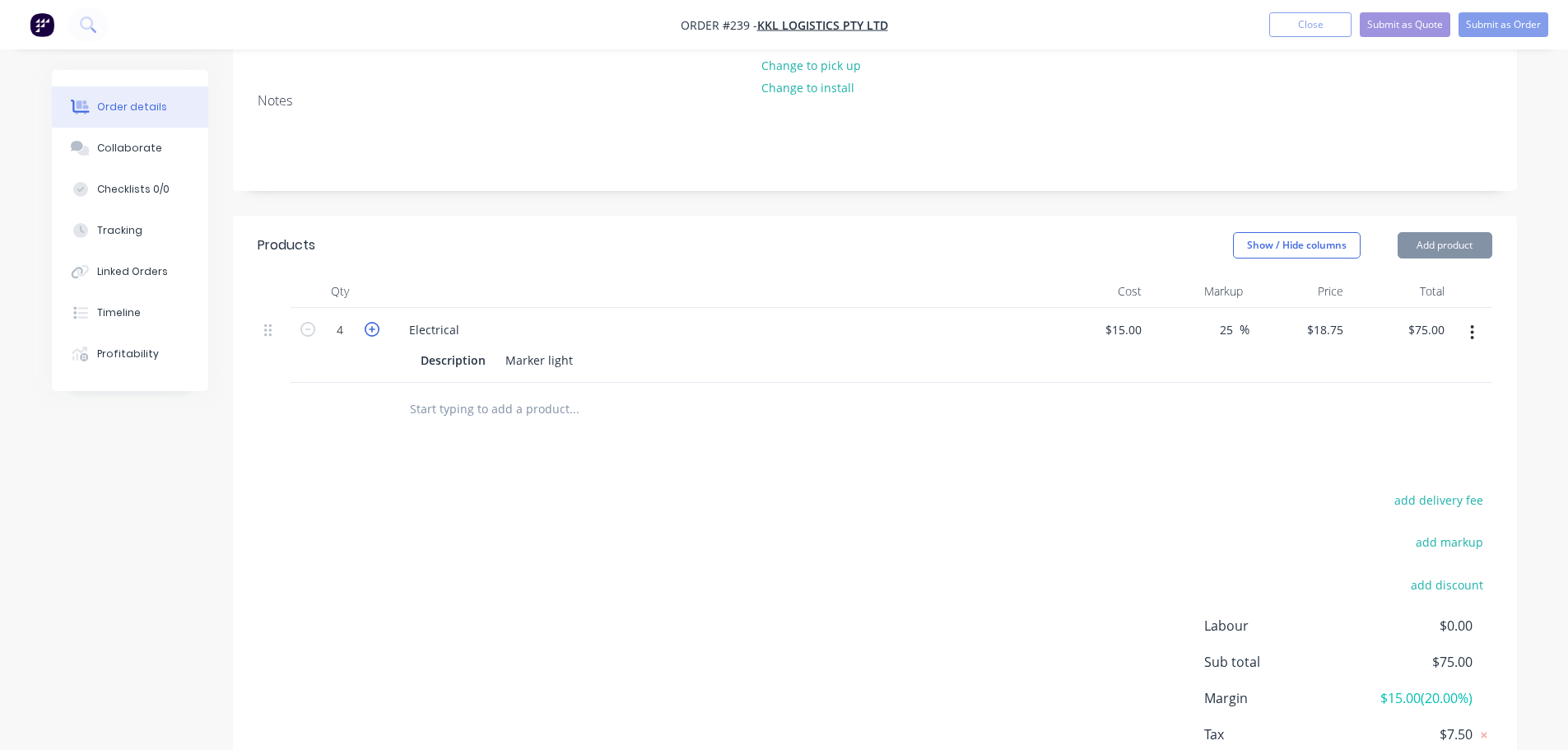
type input "5"
type input "$93.75"
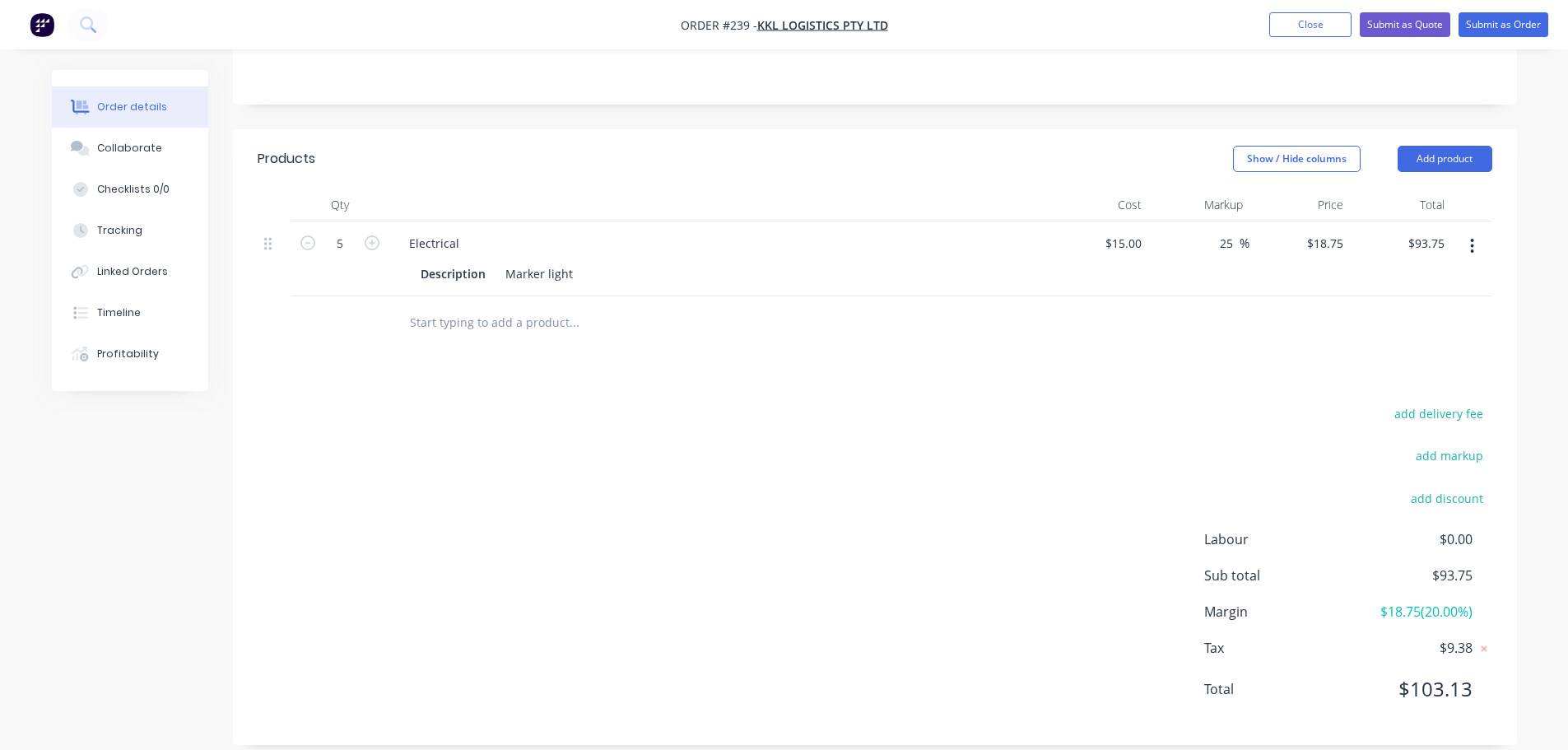
scroll to position [305, 0]
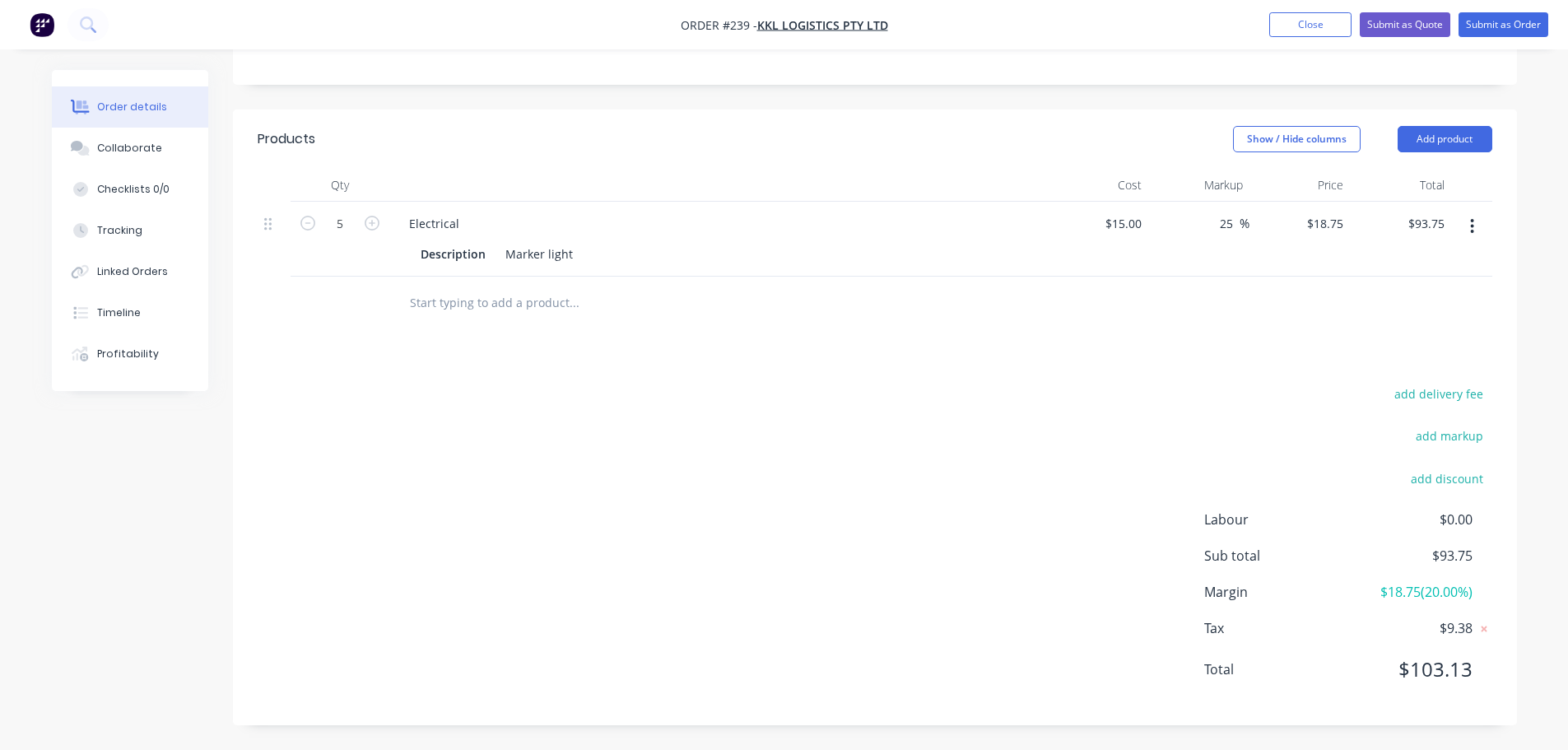
click at [460, 298] on input "text" at bounding box center [573, 303] width 329 height 33
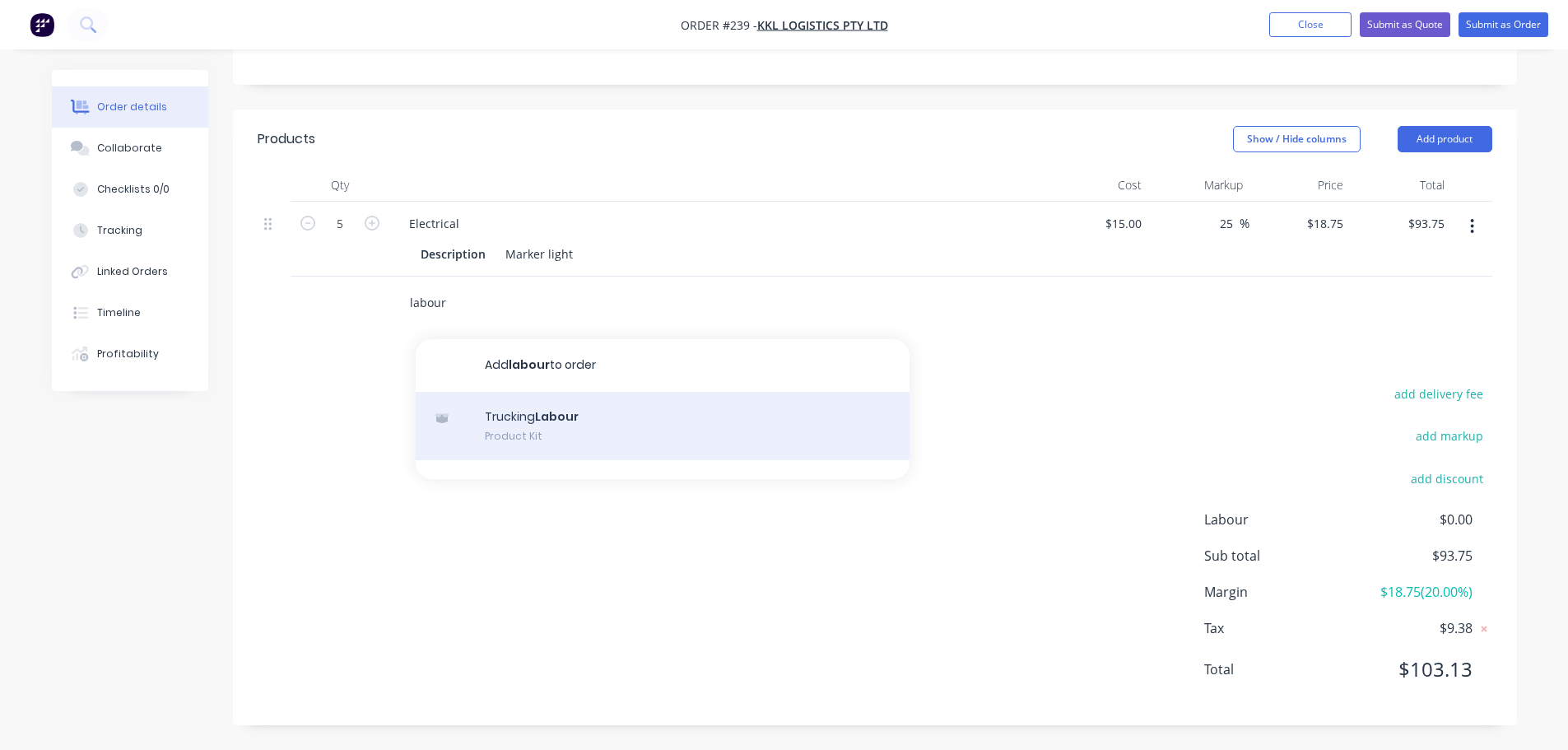
type input "labour"
click at [561, 411] on div "Trucking Labour Product Kit" at bounding box center [663, 426] width 494 height 69
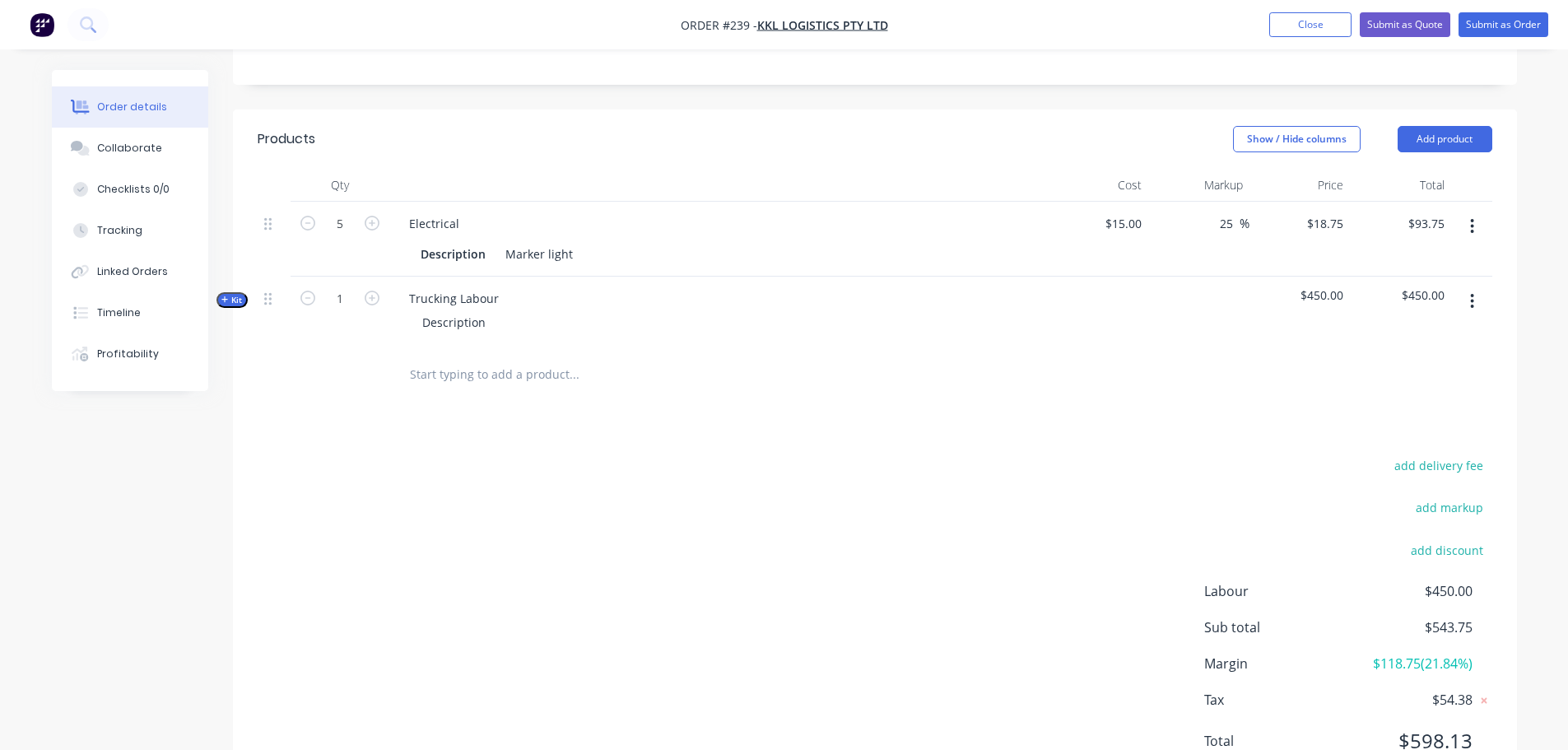
click at [230, 308] on button "Kit" at bounding box center [231, 299] width 32 height 15
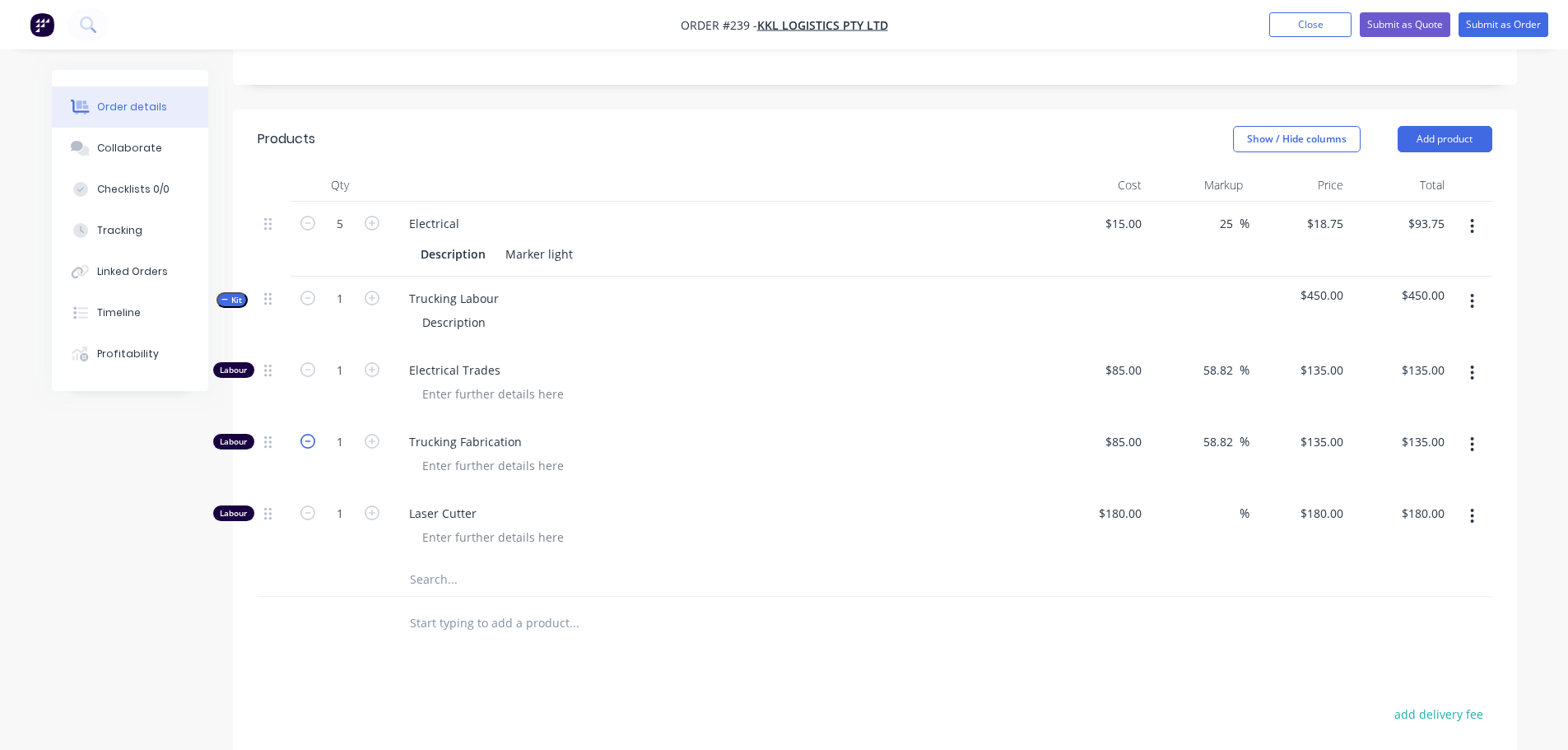
click at [309, 445] on icon "button" at bounding box center [307, 441] width 14 height 14
type input "0"
type input "$0.00"
click at [306, 514] on icon "button" at bounding box center [307, 513] width 14 height 14
type input "0"
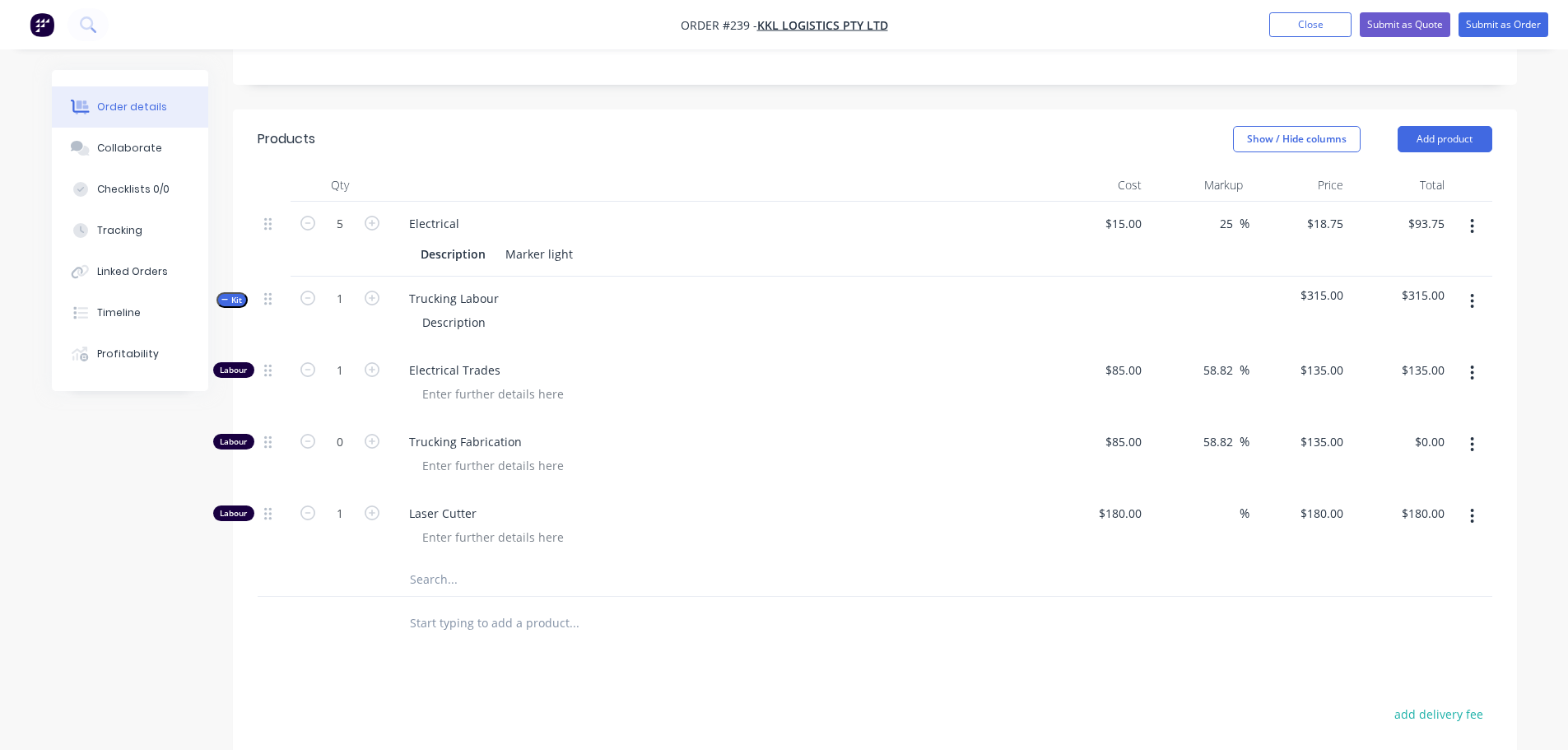
type input "$0.00"
click at [381, 371] on button "button" at bounding box center [373, 368] width 22 height 17
type input "2"
type input "$270.00"
click at [381, 371] on button "button" at bounding box center [373, 368] width 22 height 17
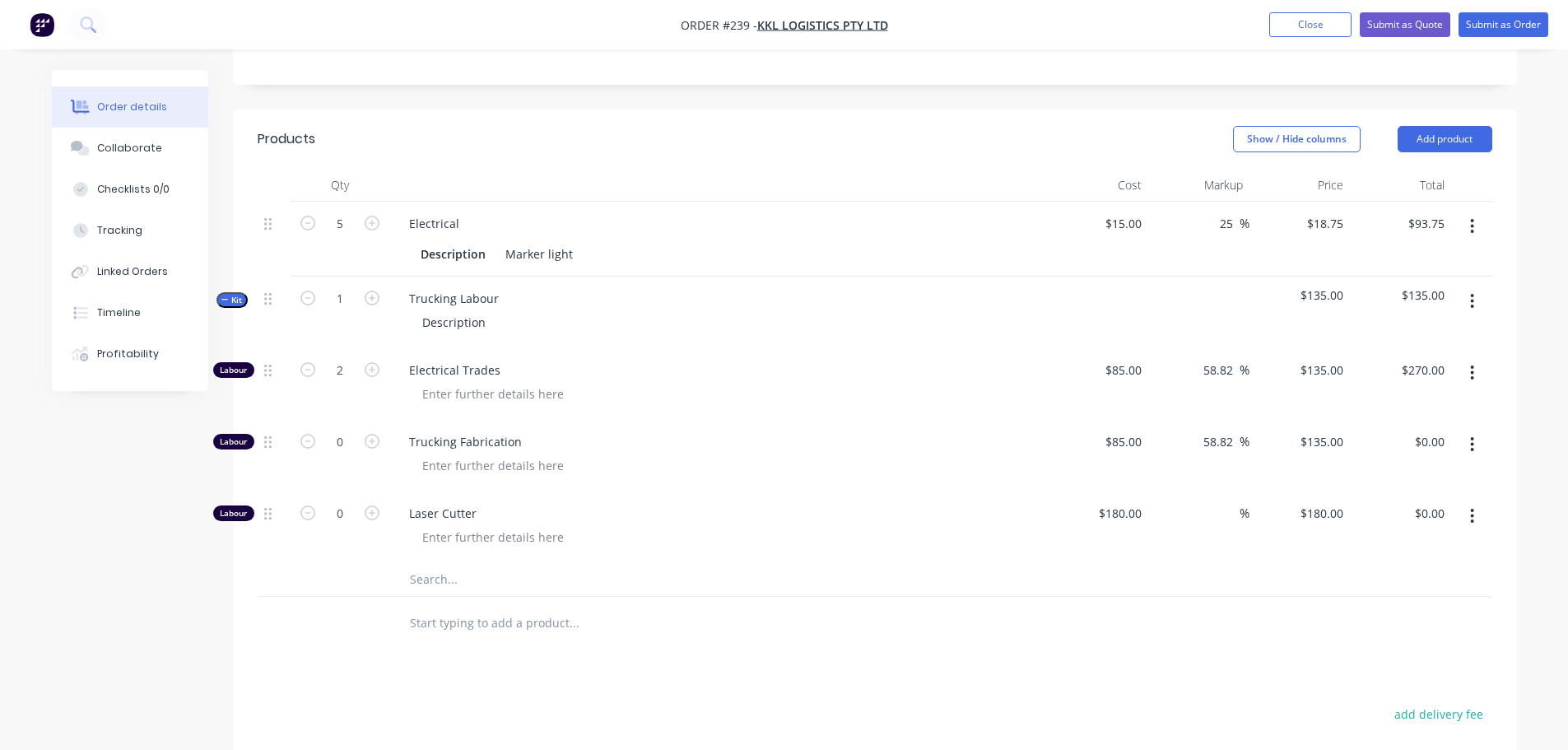
type input "3"
type input "$405.00"
click at [378, 368] on icon "button" at bounding box center [372, 370] width 14 height 14
type input "4"
type input "$540.00"
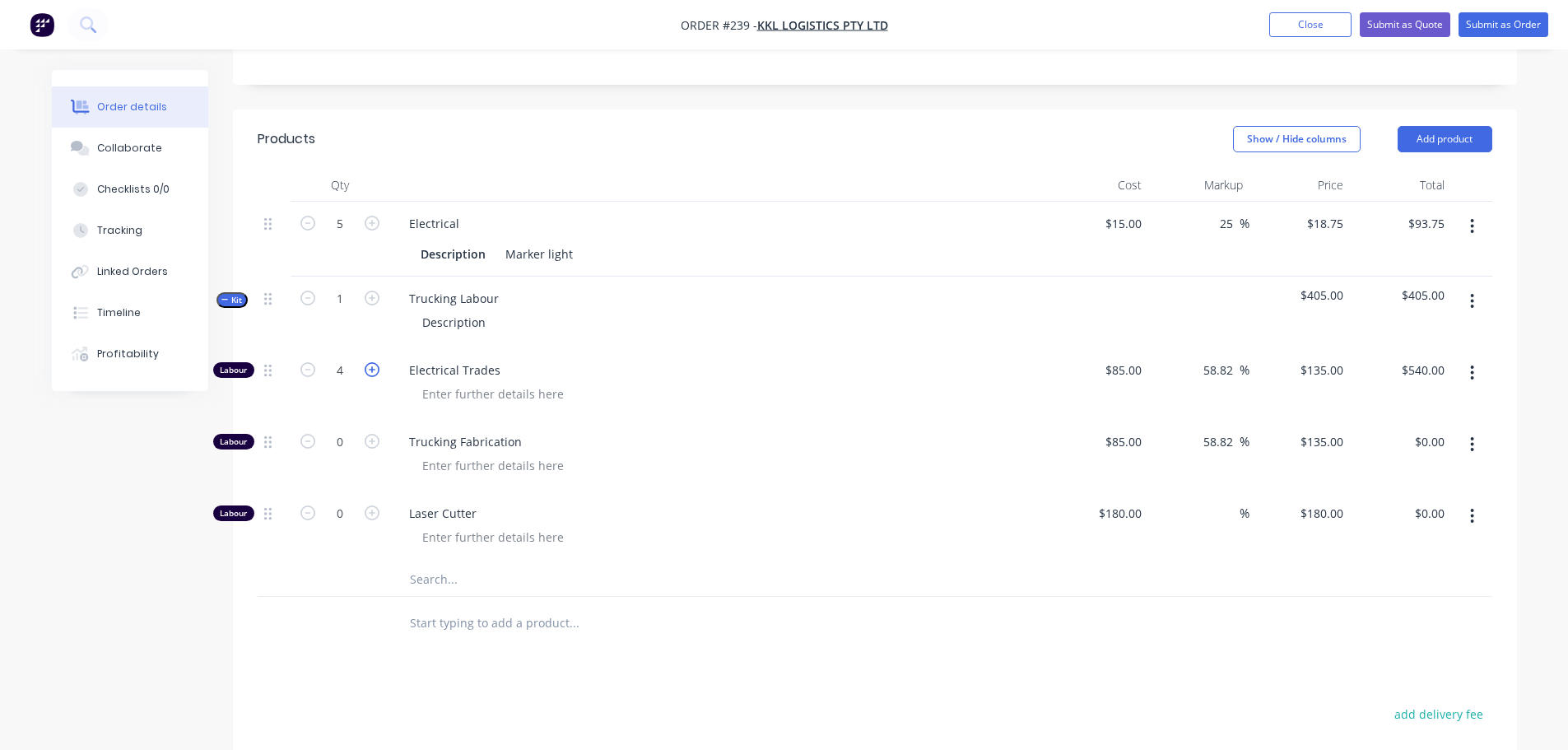
click at [378, 367] on icon "button" at bounding box center [372, 370] width 14 height 14
type input "5"
type input "$675.00"
click at [378, 367] on icon "button" at bounding box center [372, 370] width 14 height 14
type input "6"
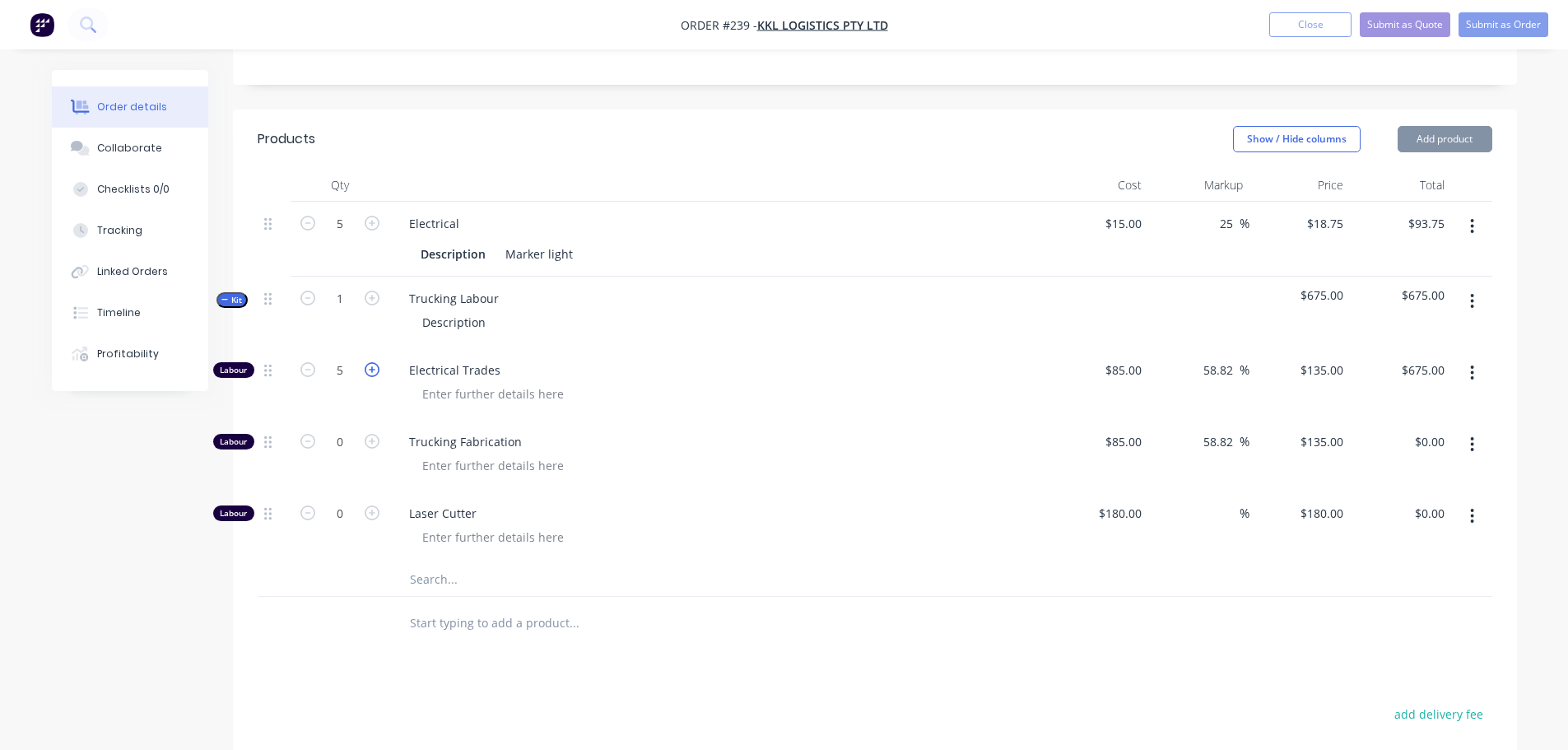
type input "$810.00"
click at [378, 367] on icon "button" at bounding box center [372, 370] width 14 height 14
type input "7"
type input "$945.00"
click at [378, 367] on icon "button" at bounding box center [372, 370] width 14 height 14
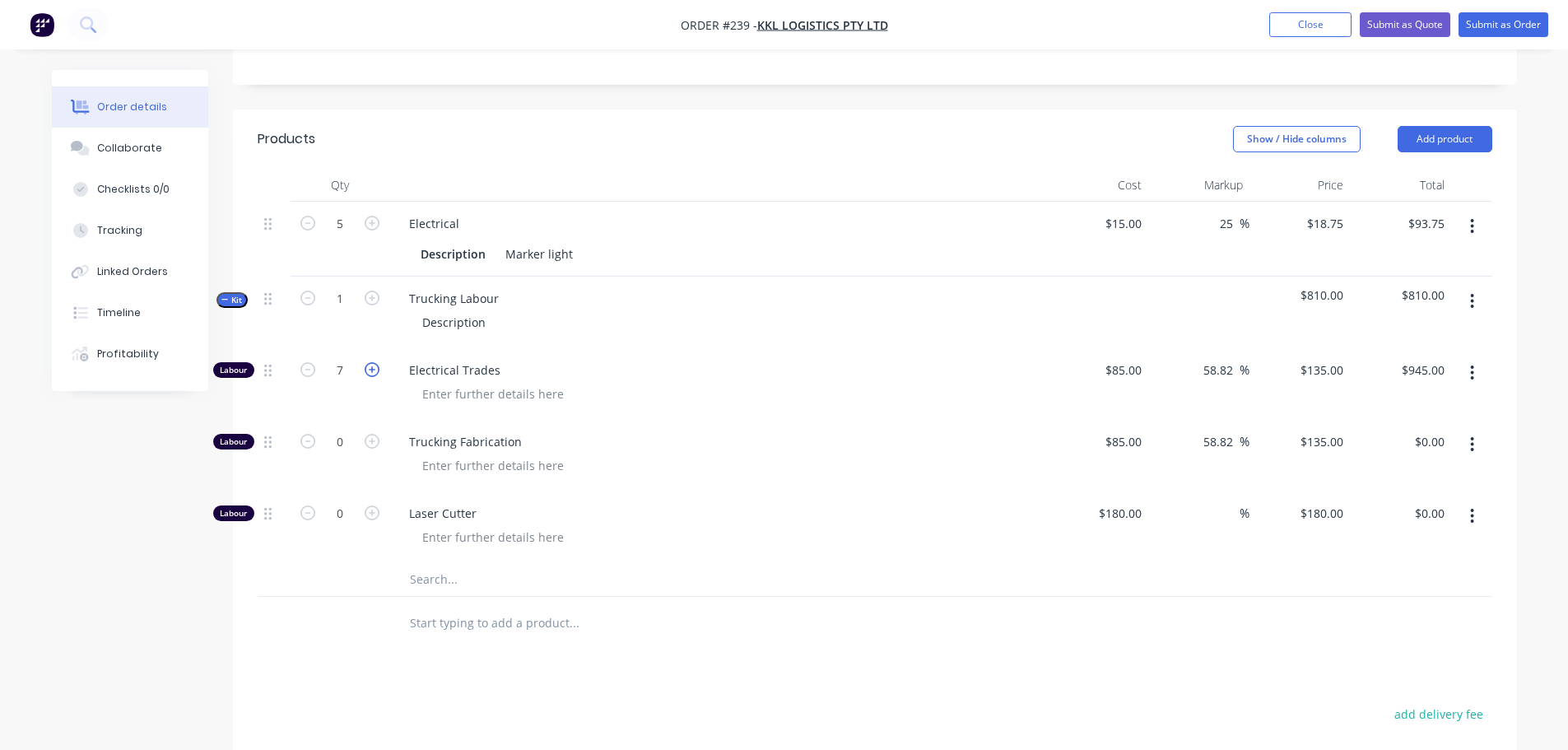
type input "8"
type input "$1,080.00"
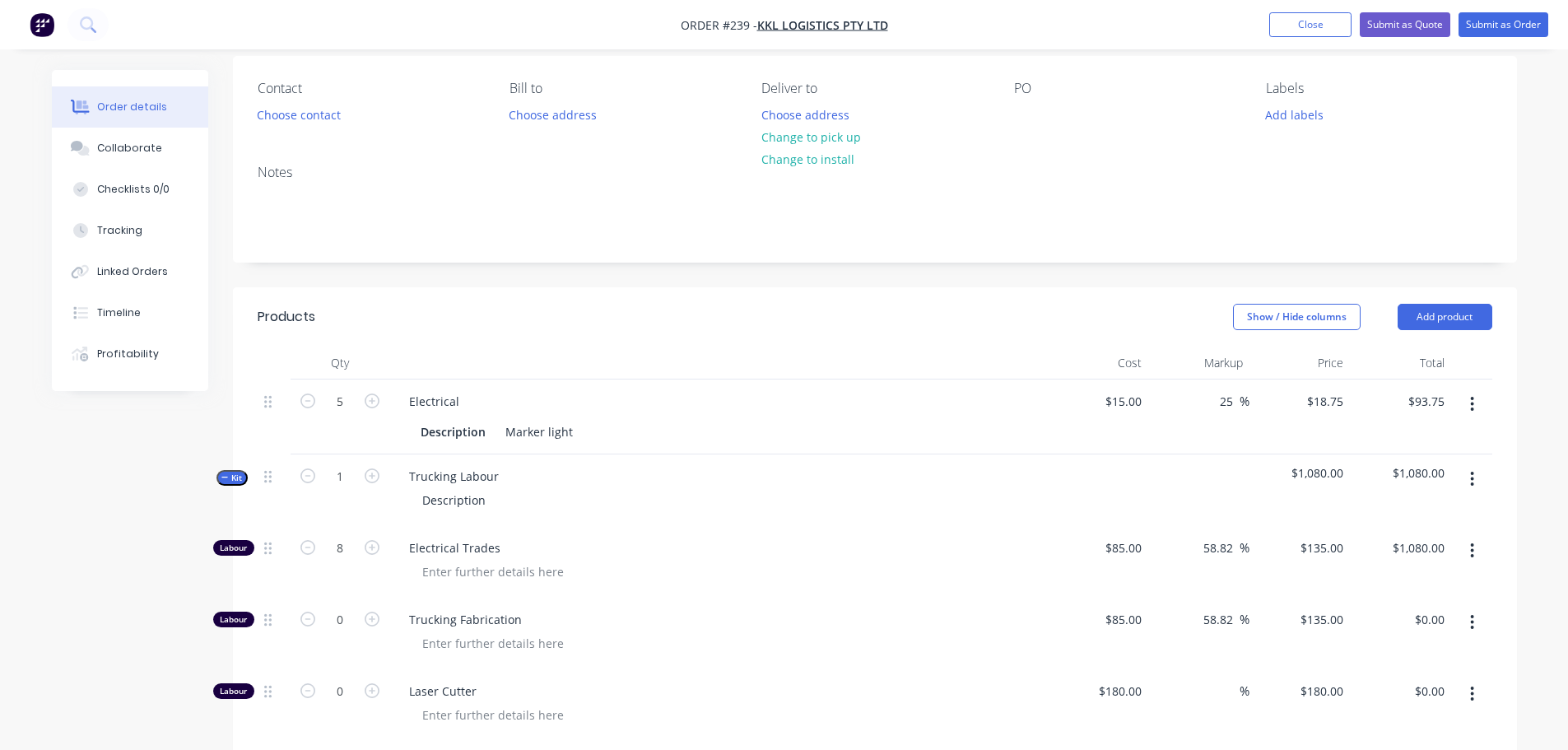
scroll to position [223, 0]
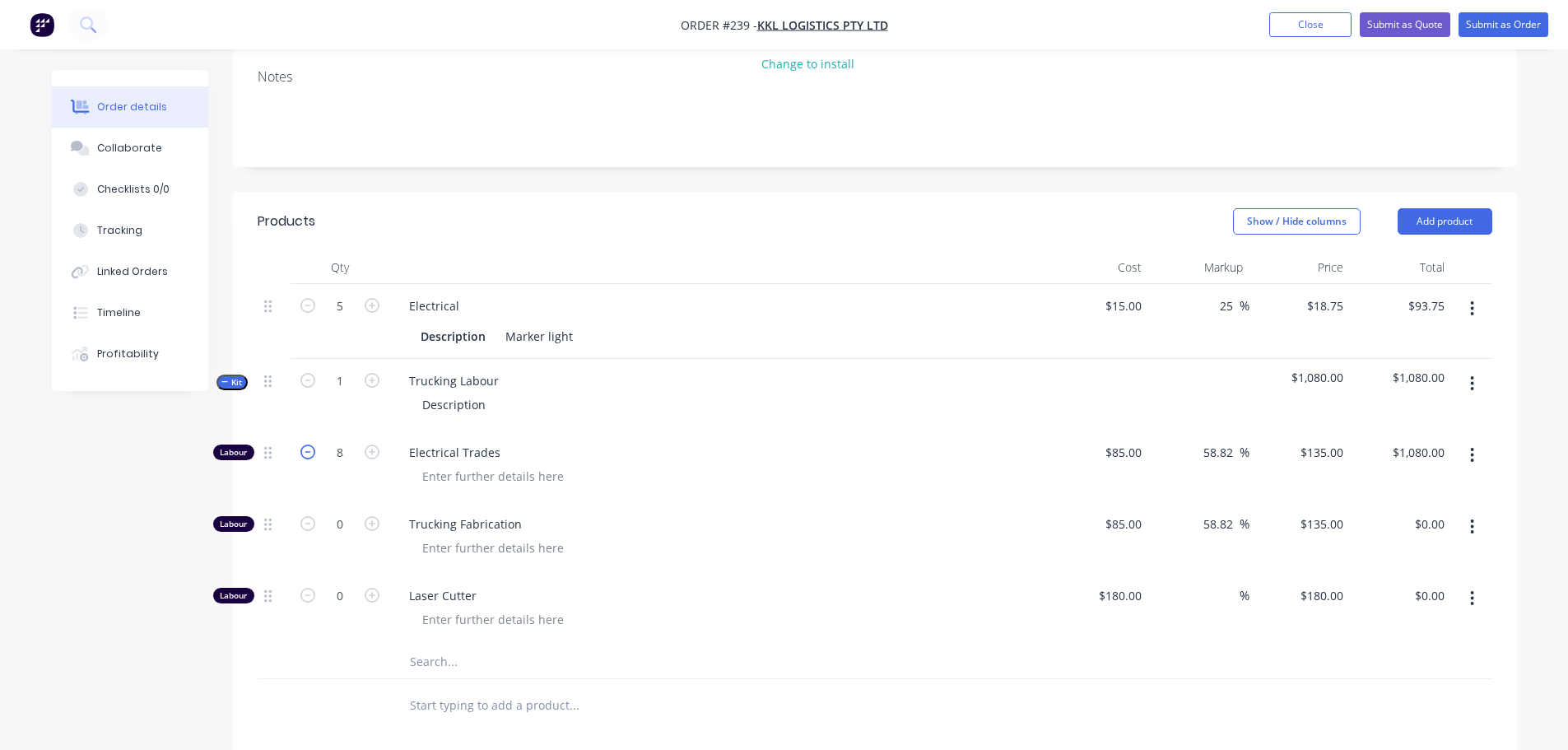
click at [308, 453] on icon "button" at bounding box center [307, 452] width 14 height 14
type input "7"
type input "$945.00"
click at [308, 453] on icon "button" at bounding box center [307, 452] width 14 height 14
type input "6"
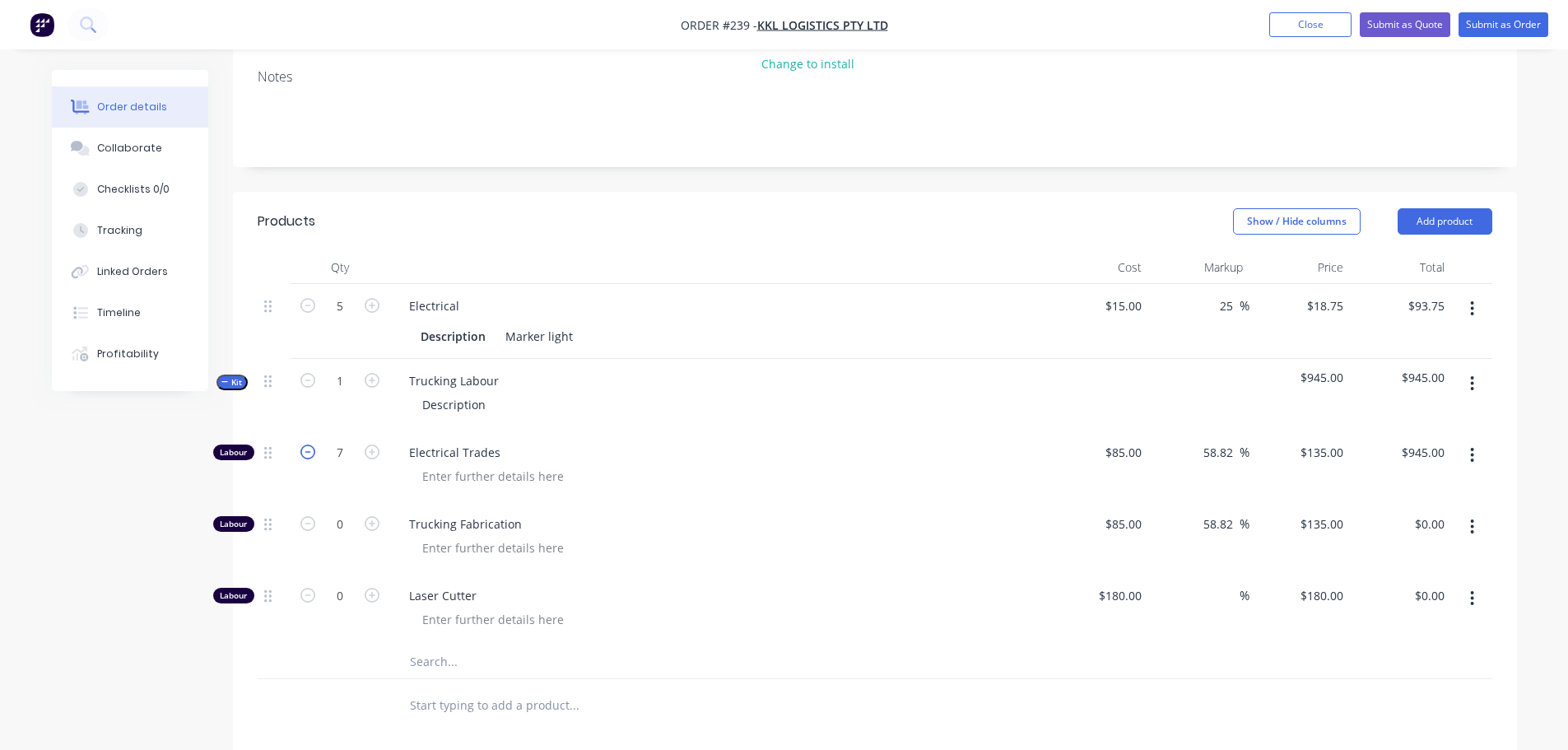
type input "$810.00"
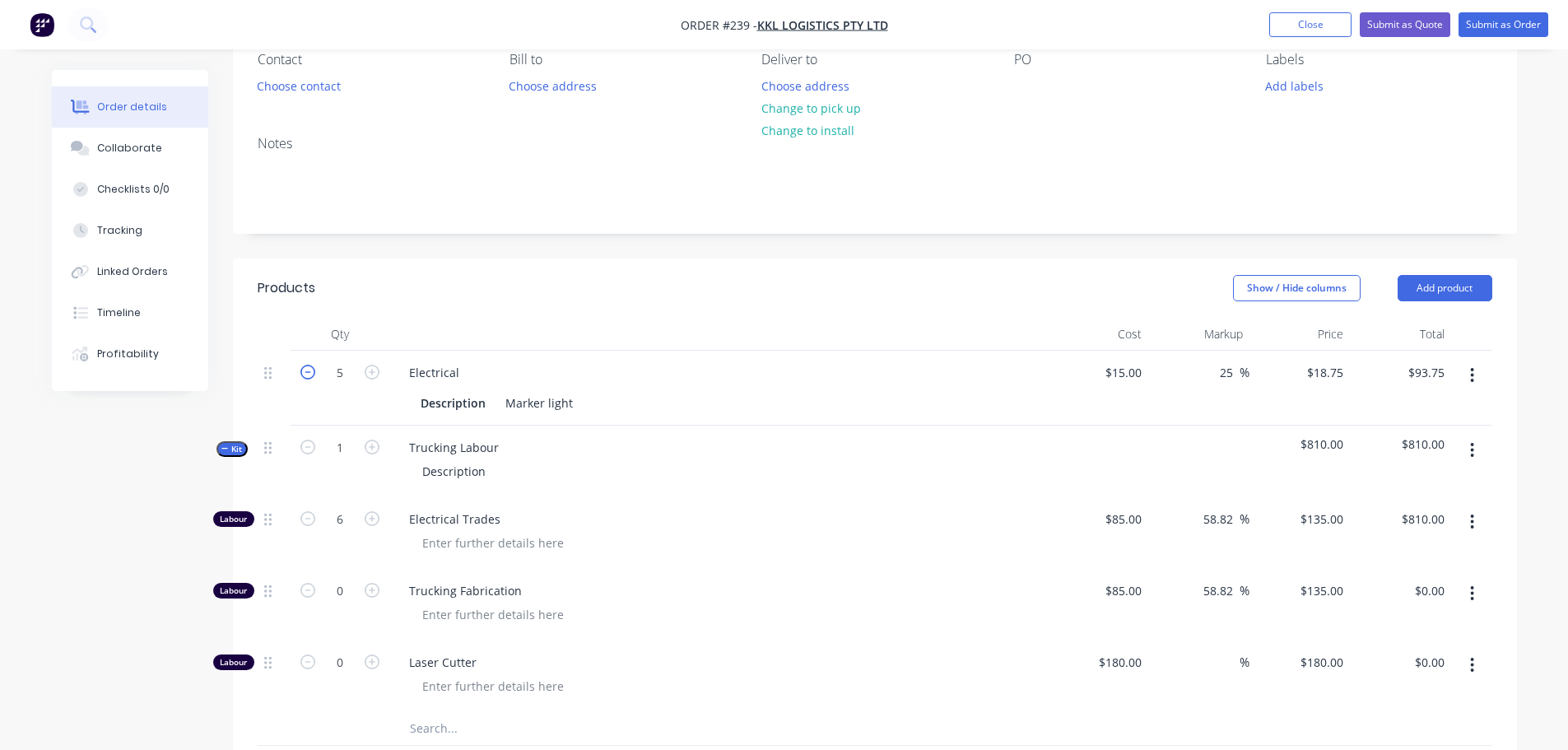
scroll to position [247, 0]
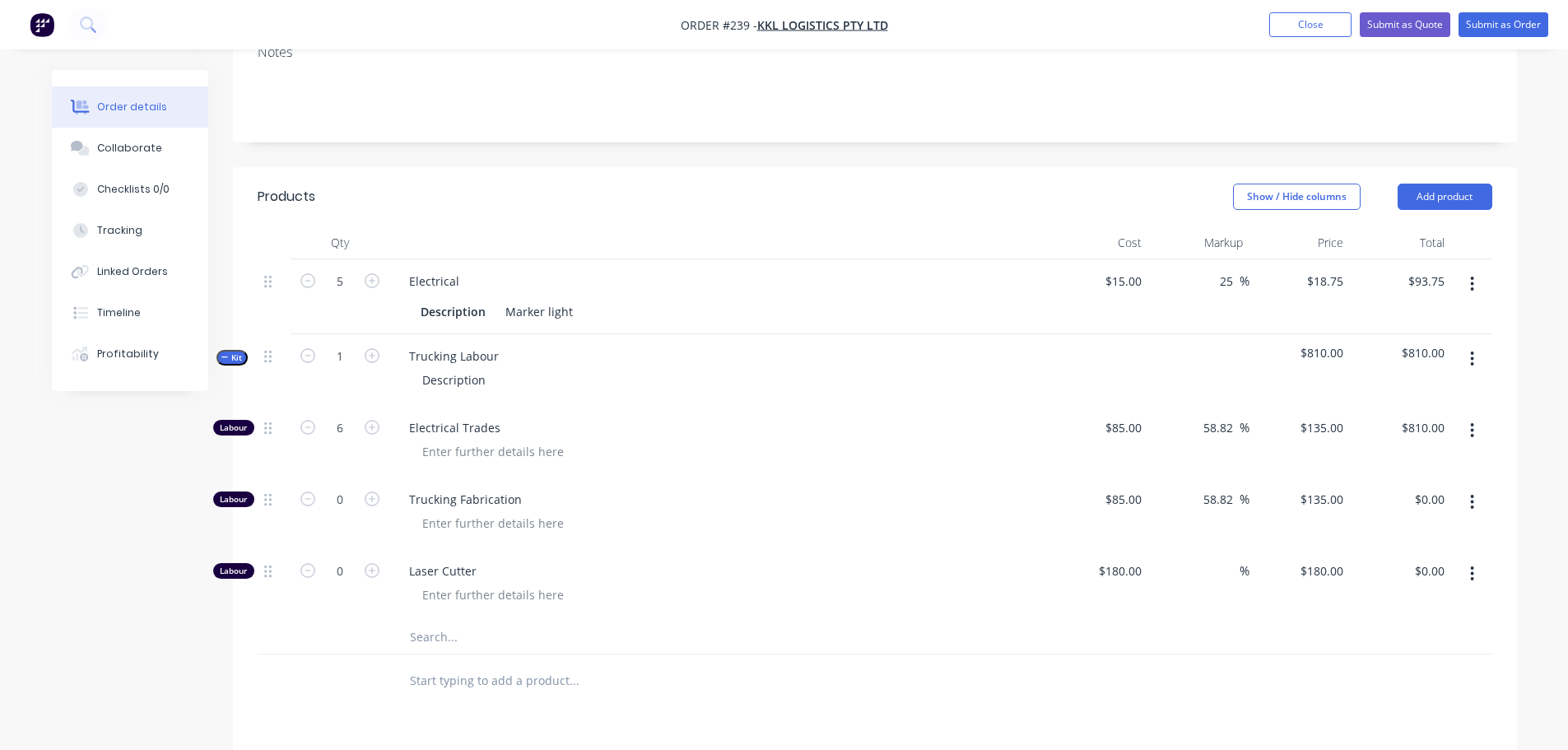
click at [241, 352] on span "Kit" at bounding box center [232, 358] width 22 height 13
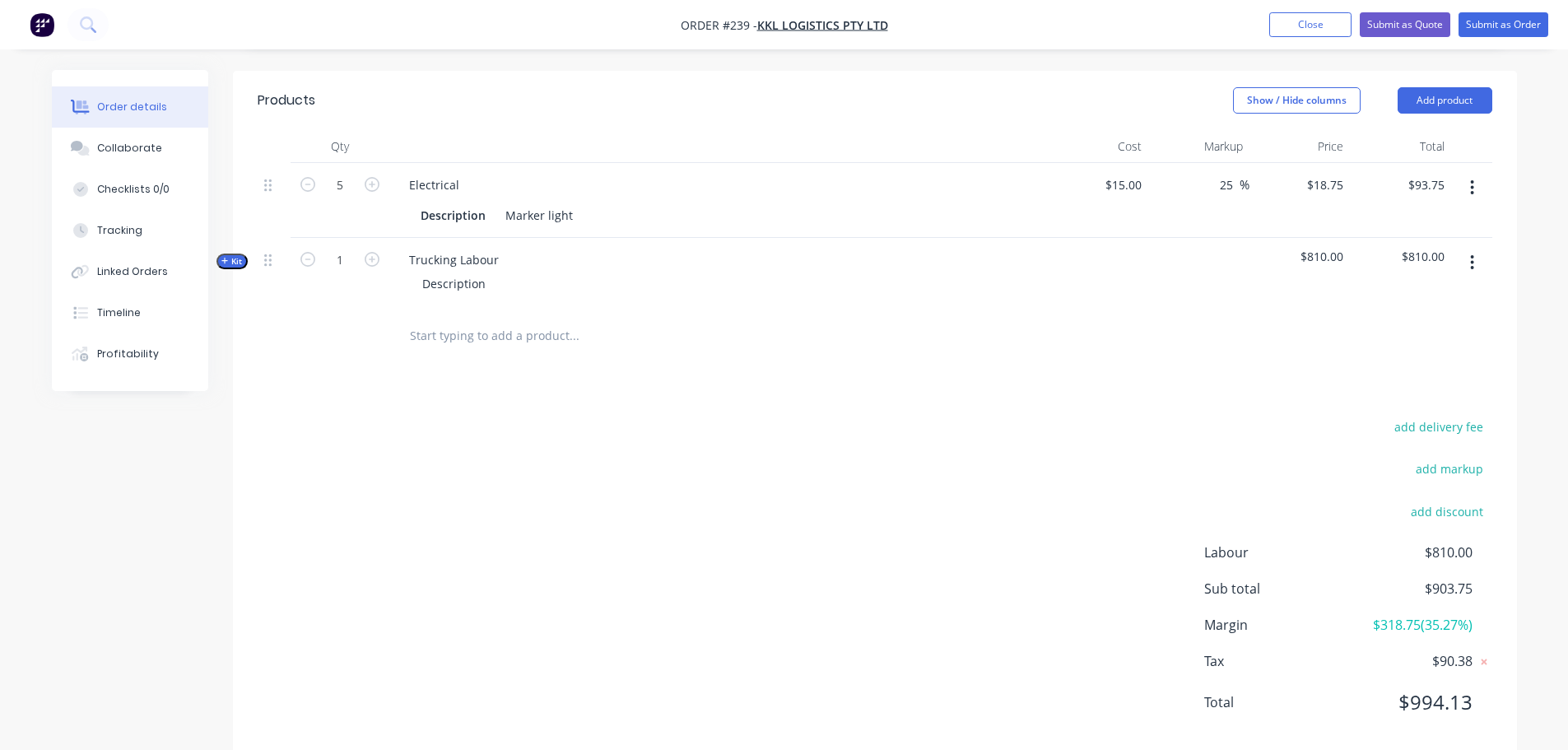
scroll to position [376, 0]
